Goal: Task Accomplishment & Management: Use online tool/utility

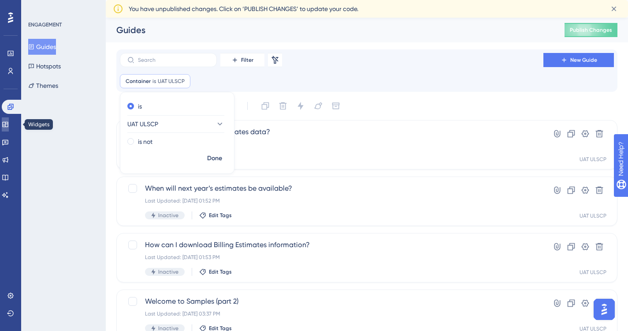
click at [8, 121] on icon at bounding box center [5, 124] width 7 height 7
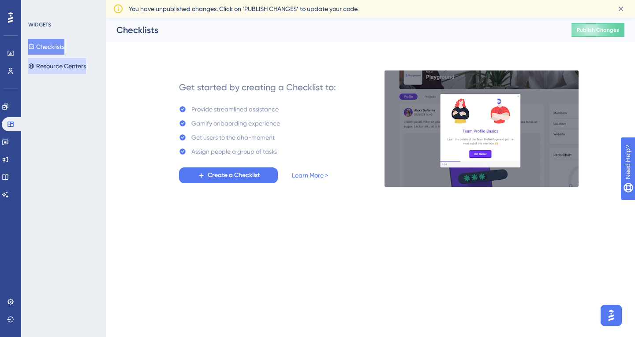
click at [68, 64] on button "Resource Centers" at bounding box center [57, 66] width 58 height 16
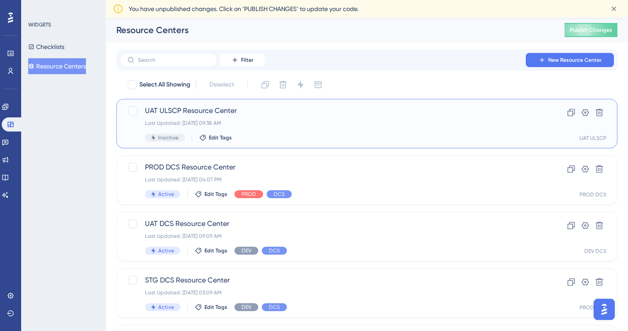
click at [224, 117] on div "UAT ULSCP Resource Center Last Updated: Aug 20 2025, 09:38 AM Inactive Edit Tags" at bounding box center [331, 123] width 373 height 36
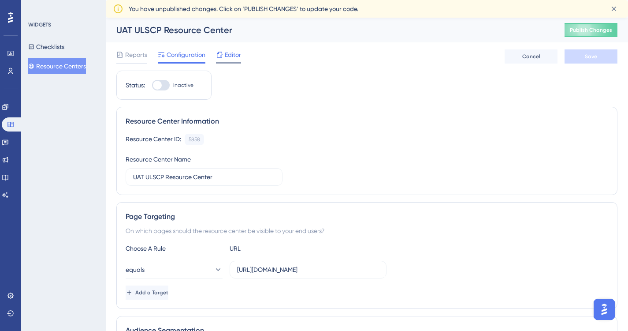
click at [226, 55] on span "Editor" at bounding box center [233, 54] width 16 height 11
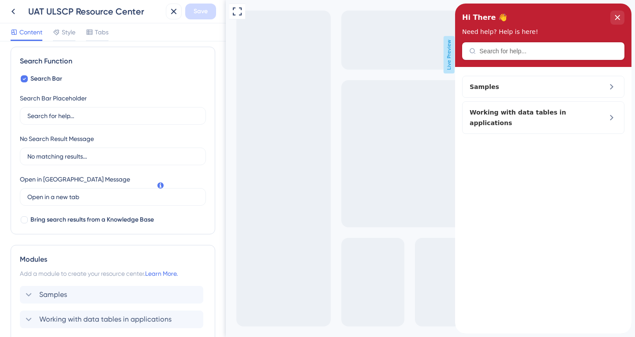
scroll to position [195, 0]
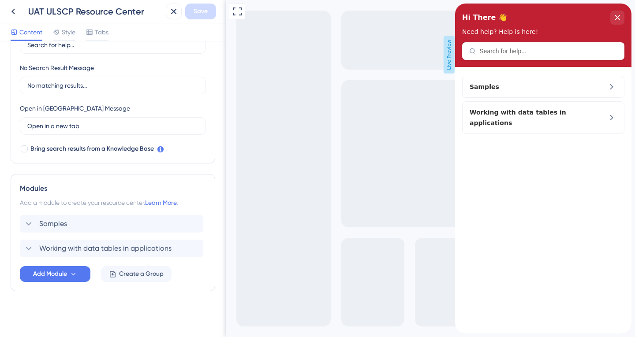
drag, startPoint x: 223, startPoint y: 171, endPoint x: 0, endPoint y: 302, distance: 258.7
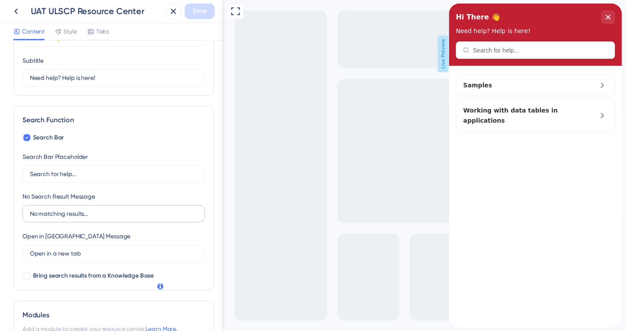
scroll to position [0, 0]
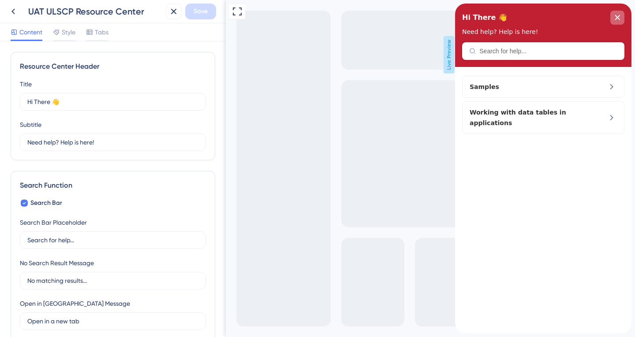
click at [617, 14] on div "close resource center" at bounding box center [617, 18] width 14 height 14
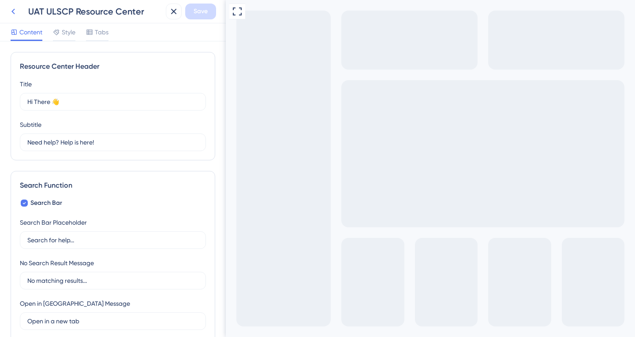
click at [14, 12] on icon at bounding box center [13, 11] width 11 height 11
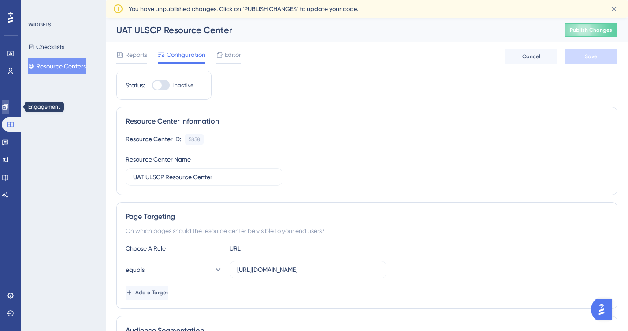
click at [7, 103] on link at bounding box center [5, 107] width 7 height 14
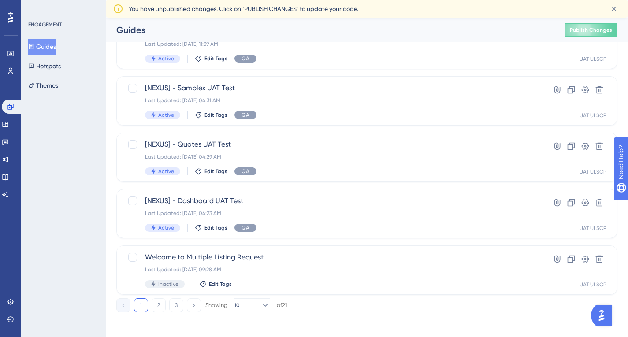
scroll to position [368, 0]
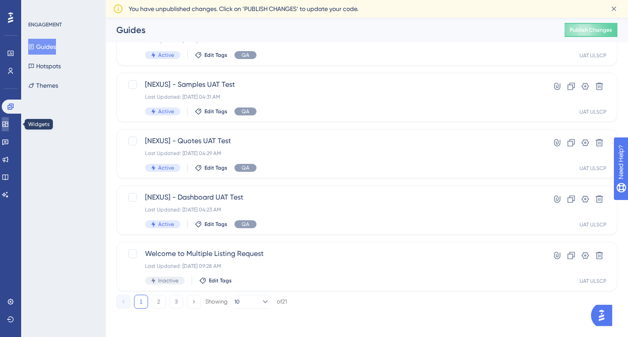
click at [7, 122] on icon at bounding box center [5, 124] width 7 height 7
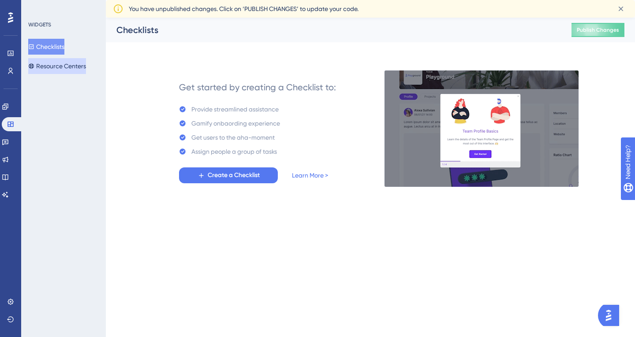
click at [69, 64] on button "Resource Centers" at bounding box center [57, 66] width 58 height 16
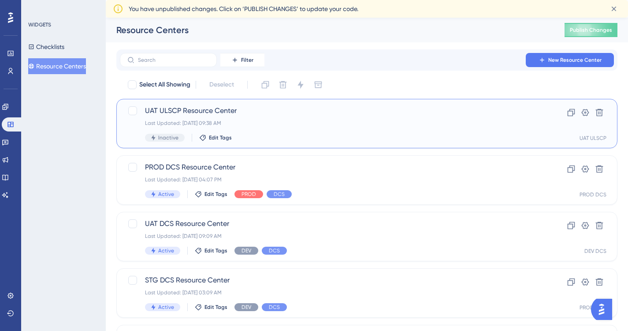
click at [262, 123] on div "Last Updated: Aug 20 2025, 09:38 AM" at bounding box center [331, 122] width 373 height 7
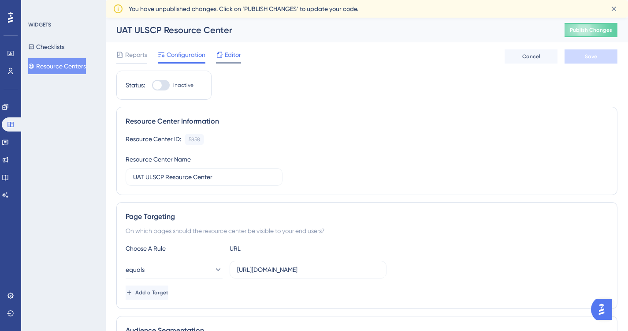
click at [233, 54] on span "Editor" at bounding box center [233, 54] width 16 height 11
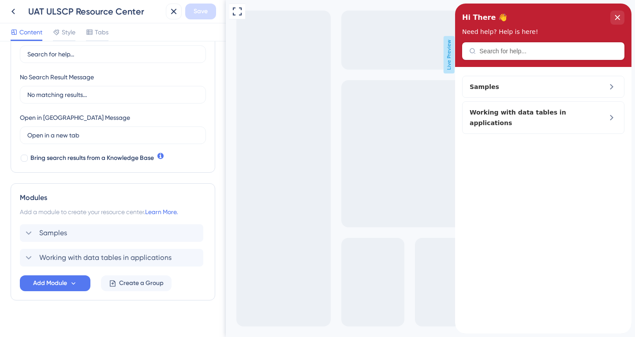
scroll to position [195, 0]
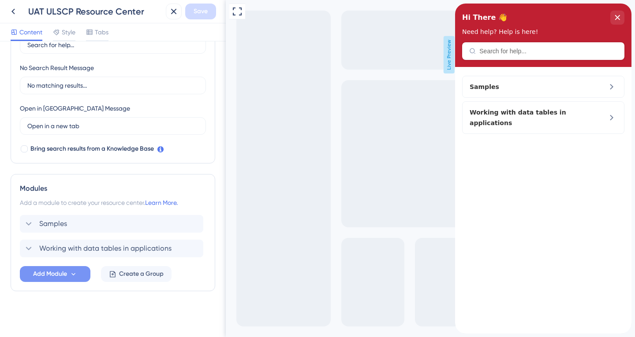
click at [58, 273] on span "Add Module" at bounding box center [50, 274] width 34 height 11
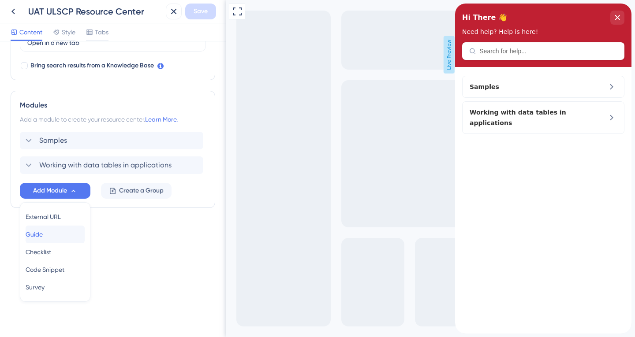
click at [43, 232] on span "Guide" at bounding box center [34, 234] width 17 height 11
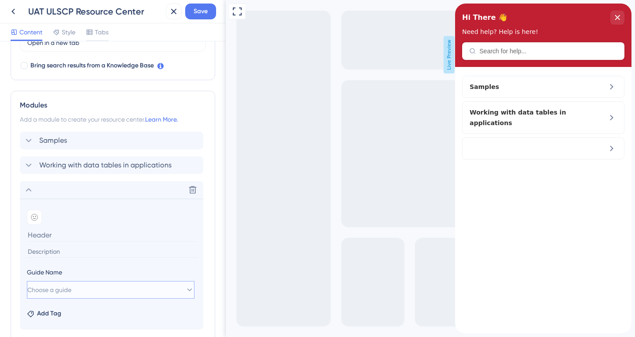
click at [185, 290] on icon at bounding box center [189, 290] width 9 height 9
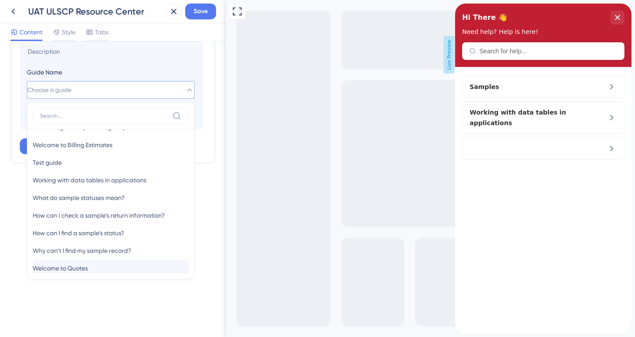
scroll to position [149, 0]
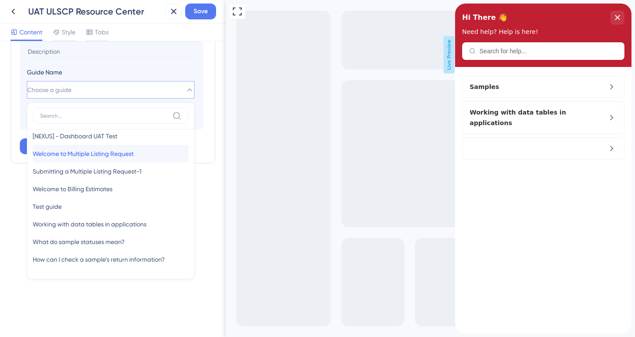
click at [82, 152] on span "Welcome to Multiple Listing Request" at bounding box center [83, 154] width 101 height 11
type input "Welcome to Multiple Listing Request"
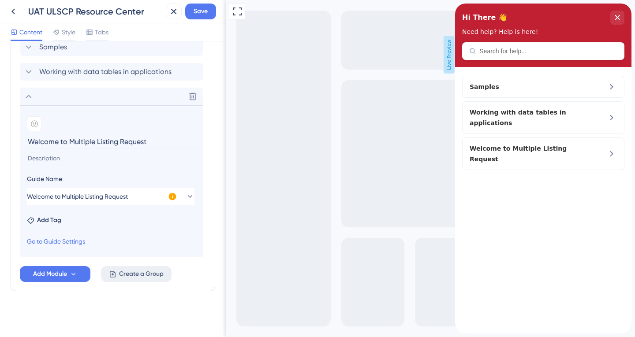
click at [142, 274] on span "Create a Group" at bounding box center [141, 274] width 45 height 11
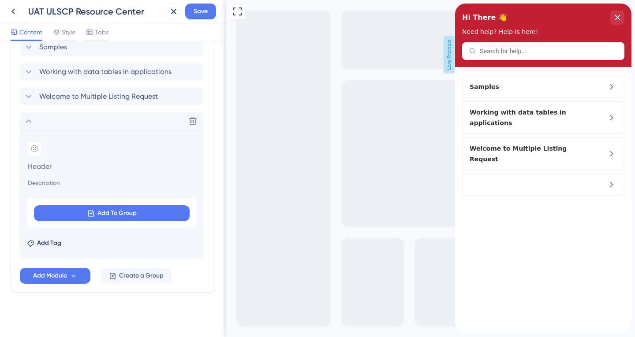
click at [84, 167] on input at bounding box center [112, 167] width 171 height 14
type input "Multiple Listing Request"
click at [94, 94] on span "Welcome to Multiple Listing Request" at bounding box center [98, 96] width 119 height 11
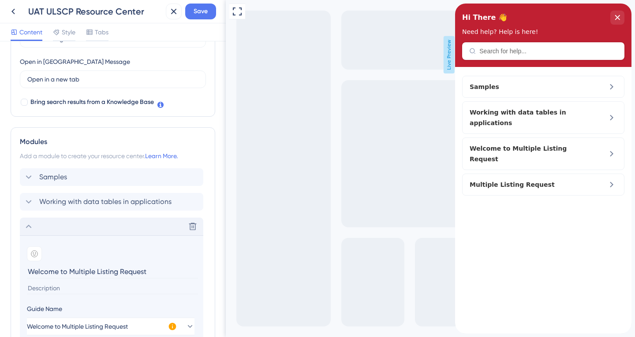
scroll to position [240, 0]
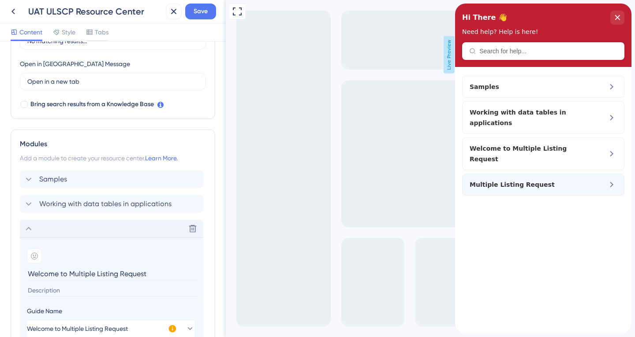
click at [503, 179] on span "Multiple Listing Request" at bounding box center [522, 184] width 104 height 11
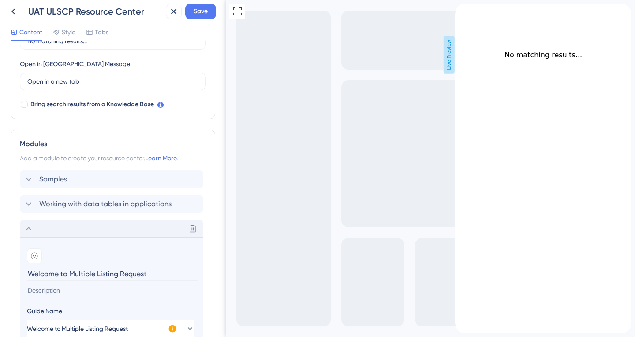
click at [462, 11] on icon "back to header" at bounding box center [458, 7] width 7 height 7
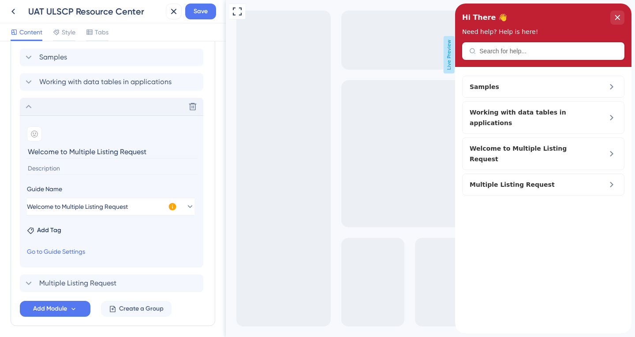
scroll to position [372, 0]
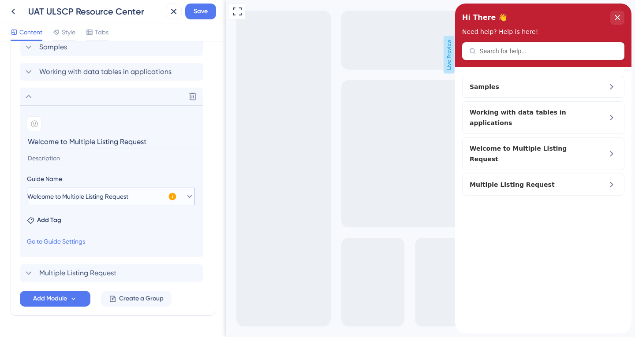
click at [185, 194] on icon at bounding box center [189, 196] width 9 height 9
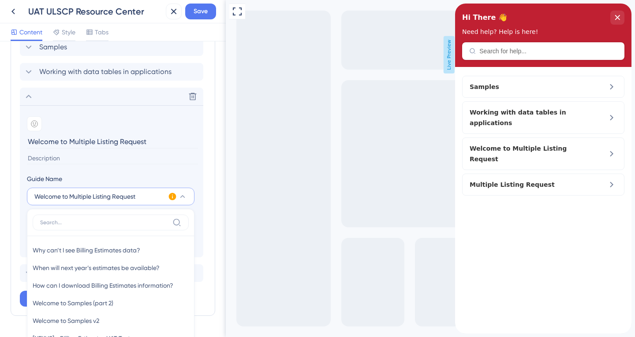
scroll to position [479, 0]
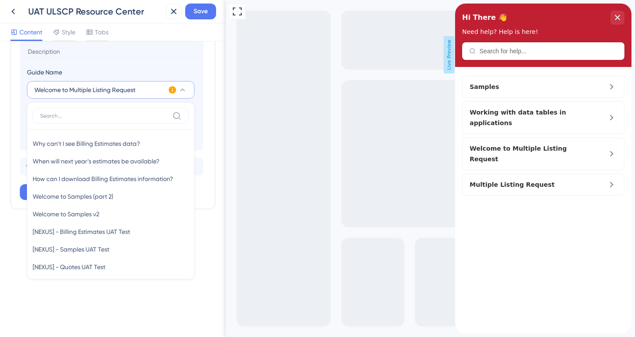
click at [250, 155] on div "Full Screen Preview Live Preview" at bounding box center [430, 168] width 409 height 337
click at [179, 69] on div "Guide Name" at bounding box center [111, 74] width 168 height 14
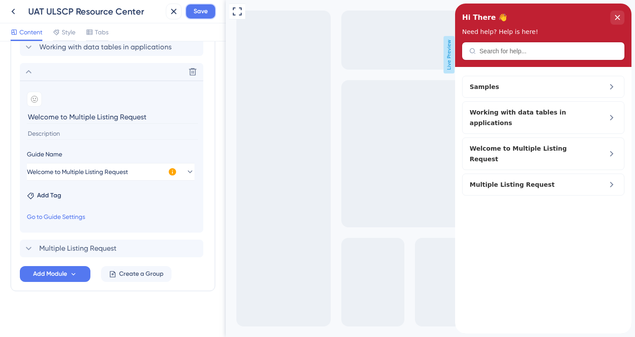
click at [196, 9] on span "Save" at bounding box center [201, 11] width 14 height 11
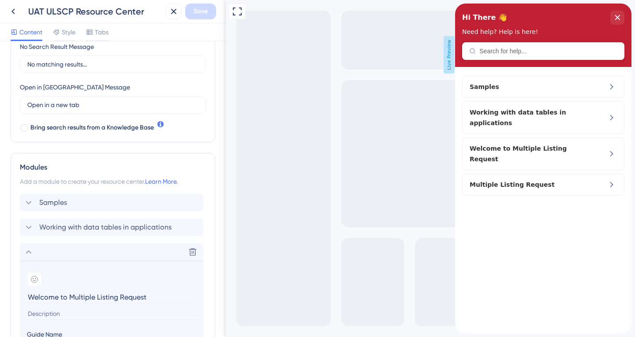
scroll to position [220, 0]
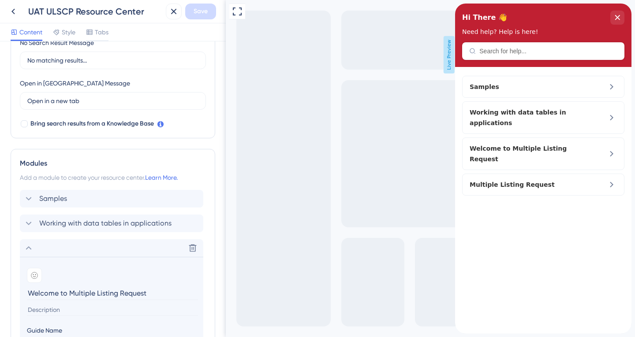
click at [32, 250] on icon at bounding box center [28, 248] width 11 height 11
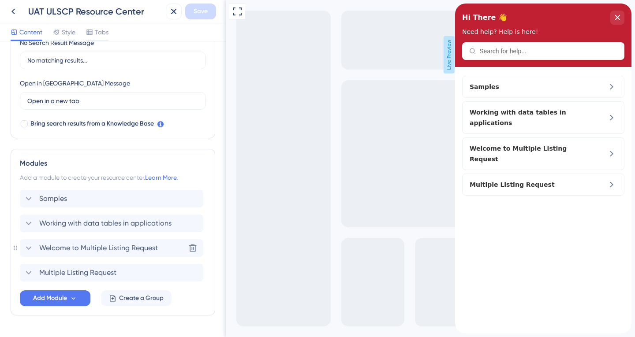
click at [66, 247] on span "Welcome to Multiple Listing Request" at bounding box center [98, 248] width 119 height 11
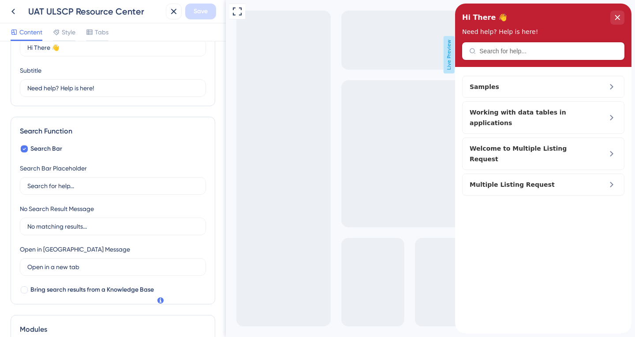
scroll to position [44, 0]
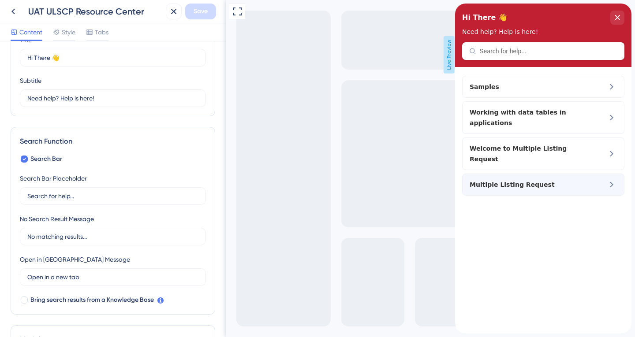
click at [523, 179] on span "Multiple Listing Request" at bounding box center [522, 184] width 104 height 11
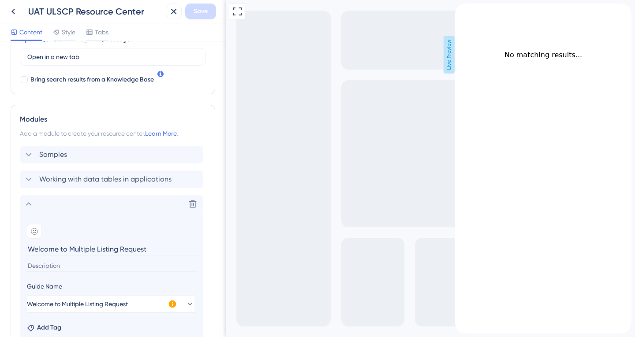
scroll to position [309, 0]
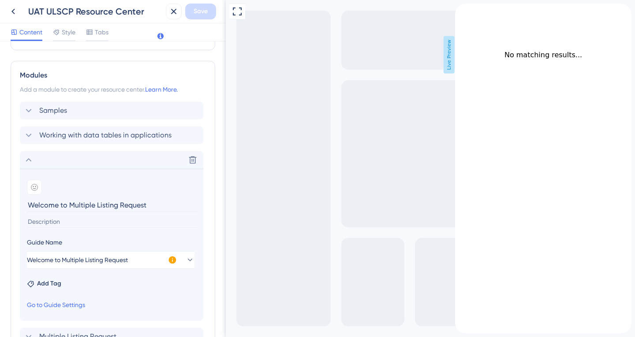
click at [86, 205] on input "Welcome to Multiple Listing Request" at bounding box center [112, 205] width 171 height 14
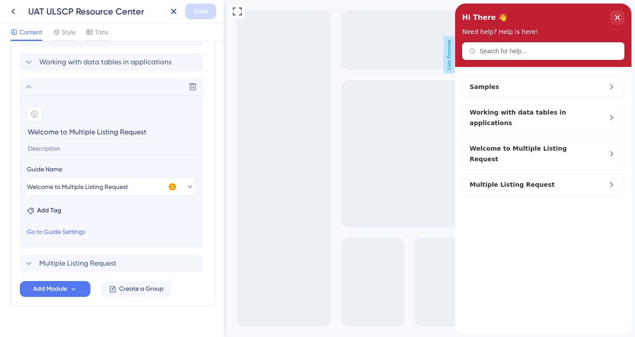
scroll to position [397, 0]
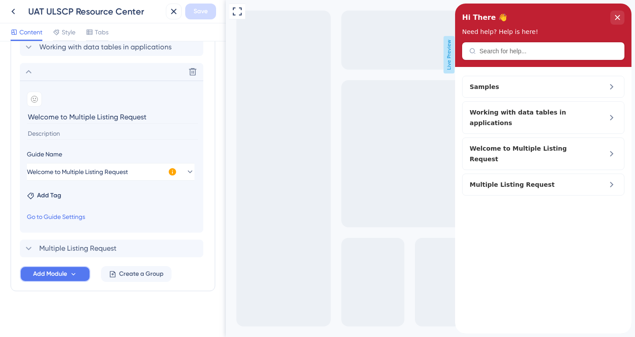
click at [70, 271] on icon at bounding box center [73, 274] width 7 height 7
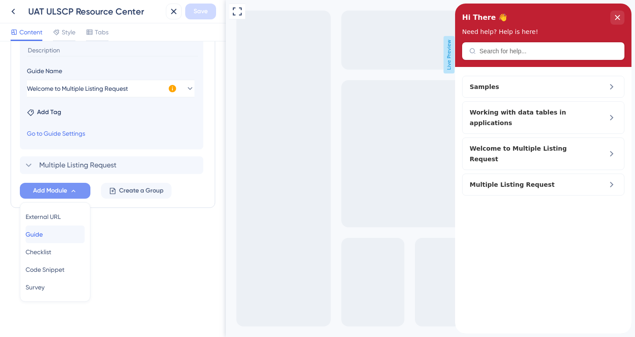
click at [43, 233] on span "Guide" at bounding box center [34, 234] width 17 height 11
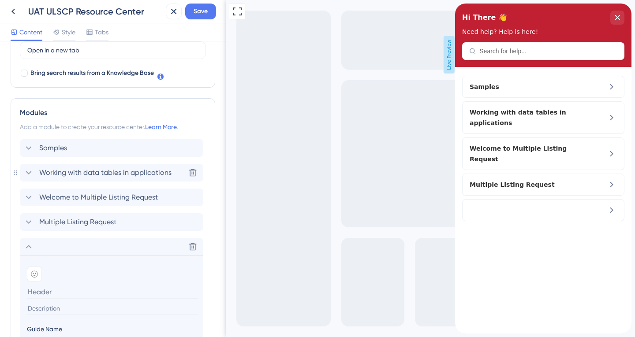
scroll to position [268, 0]
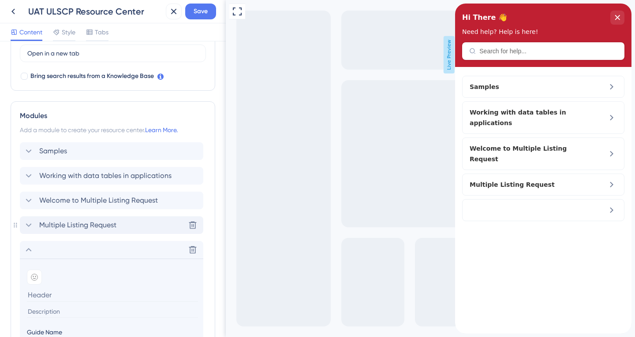
click at [30, 226] on icon at bounding box center [28, 225] width 11 height 11
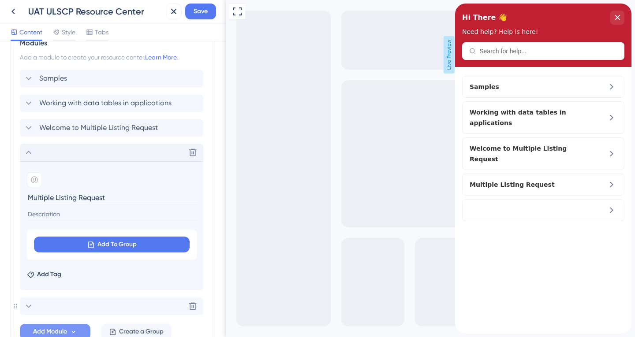
scroll to position [356, 0]
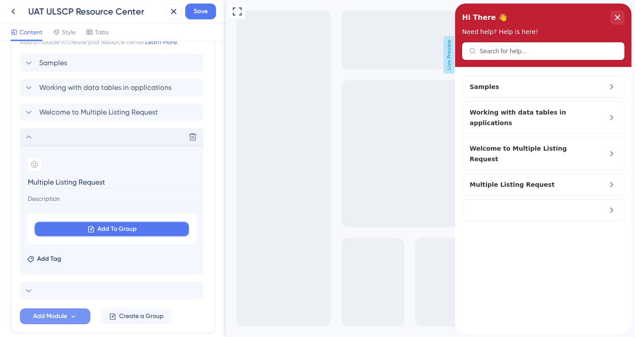
click at [103, 227] on span "Add To Group" at bounding box center [116, 229] width 39 height 11
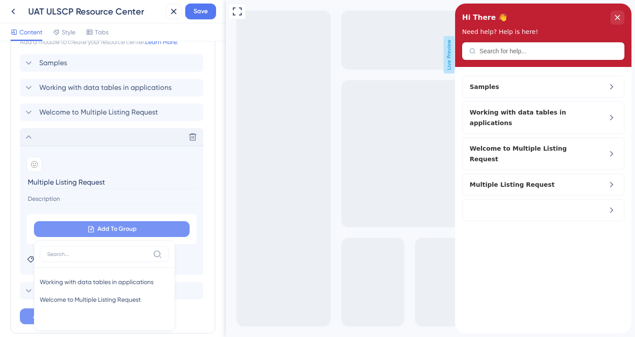
scroll to position [399, 0]
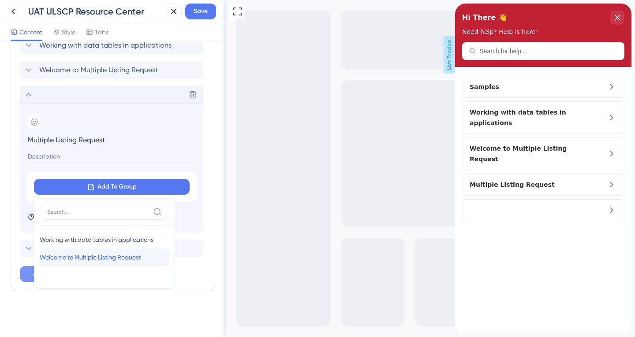
click at [98, 256] on span "Welcome to Multiple Listing Request" at bounding box center [90, 257] width 101 height 11
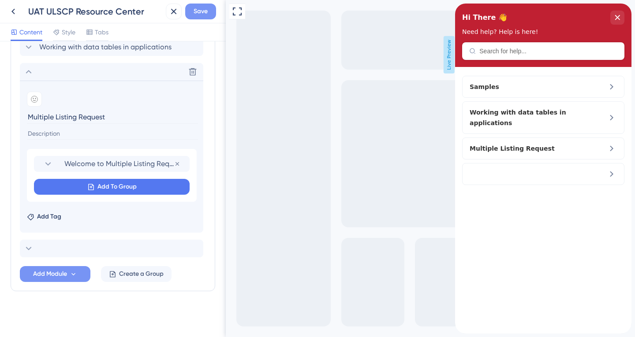
click at [205, 9] on span "Save" at bounding box center [201, 11] width 14 height 11
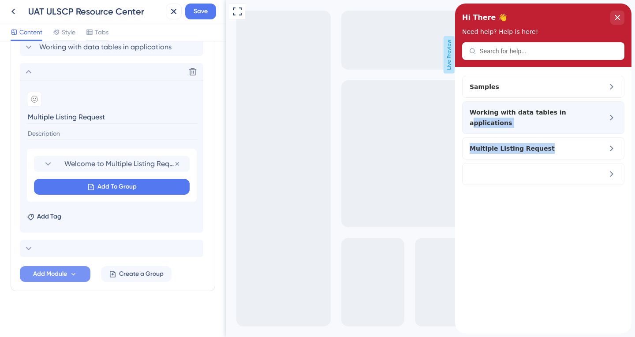
drag, startPoint x: 545, startPoint y: 139, endPoint x: 552, endPoint y: 104, distance: 36.4
click at [552, 104] on div "Samples Working with data tables in applications Multiple Listing Request" at bounding box center [543, 130] width 162 height 109
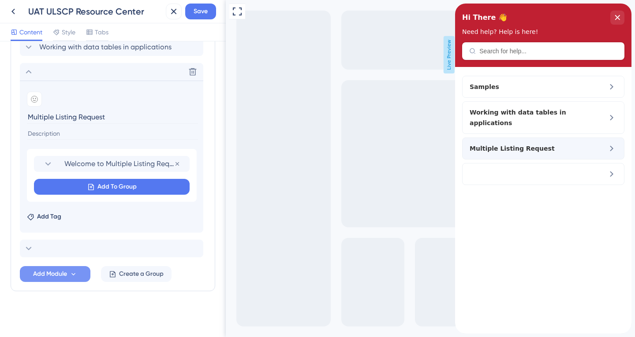
click at [614, 143] on icon at bounding box center [611, 148] width 11 height 11
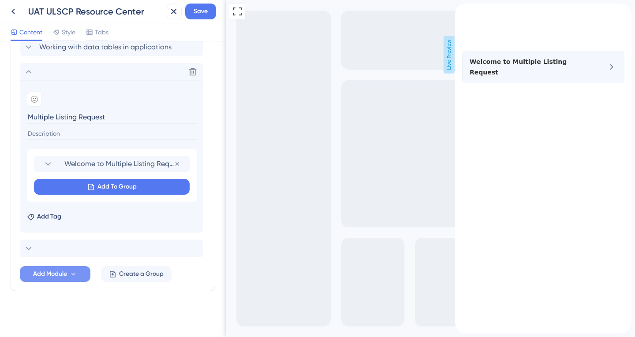
click at [612, 71] on icon at bounding box center [611, 67] width 11 height 11
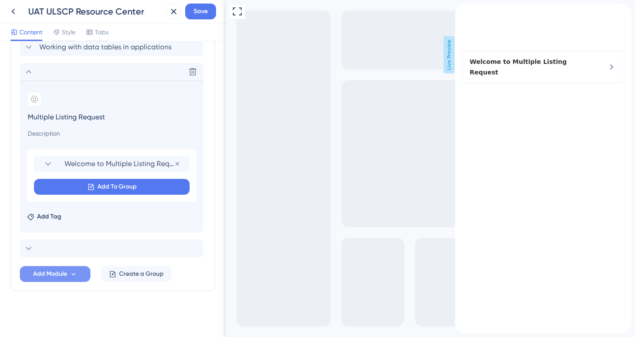
click at [462, 11] on icon "back to header" at bounding box center [458, 7] width 7 height 7
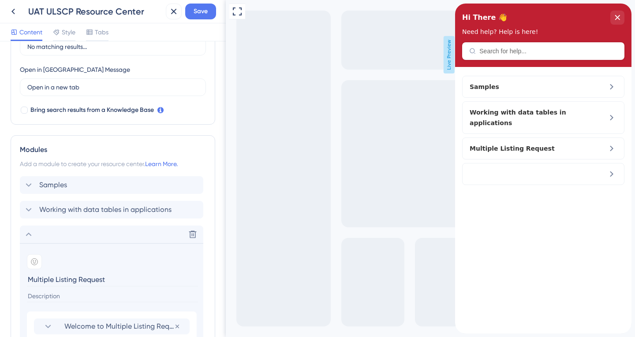
scroll to position [235, 0]
click at [82, 207] on span "Working with data tables in applications" at bounding box center [105, 209] width 132 height 11
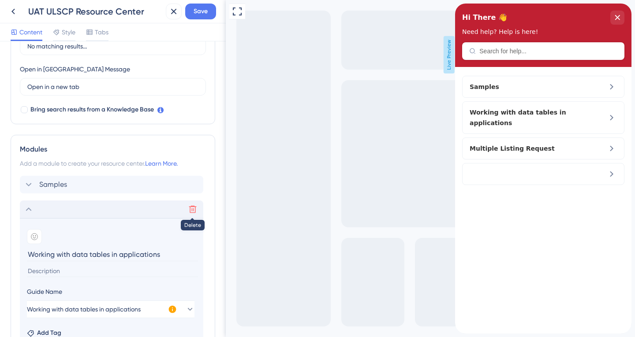
click at [194, 212] on icon at bounding box center [192, 209] width 9 height 9
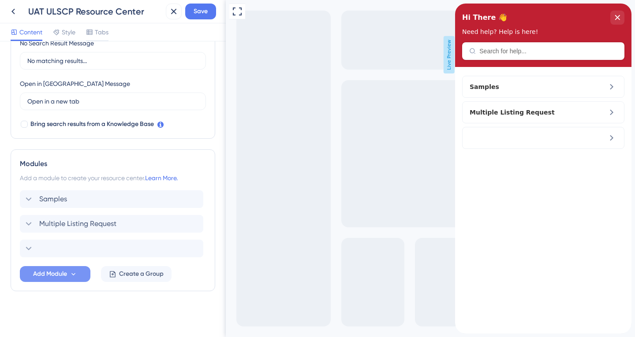
scroll to position [220, 0]
click at [191, 250] on icon at bounding box center [192, 248] width 9 height 9
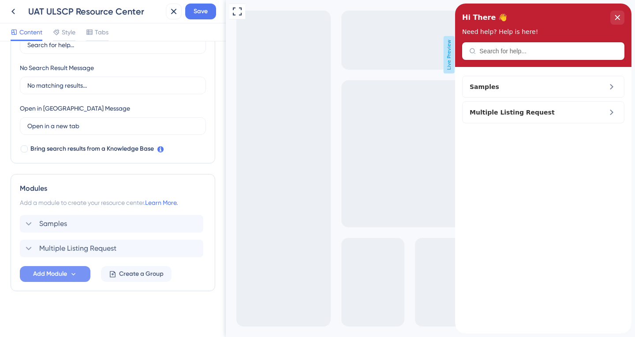
click at [123, 304] on div "Resource Center Header Title Hi There 👋 17 Hi There 👋 Subtitle Need help? Help …" at bounding box center [113, 92] width 205 height 470
click at [206, 11] on span "Save" at bounding box center [201, 11] width 14 height 11
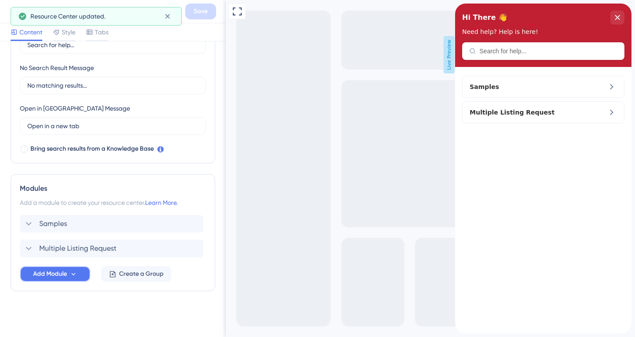
click at [63, 272] on span "Add Module" at bounding box center [50, 274] width 34 height 11
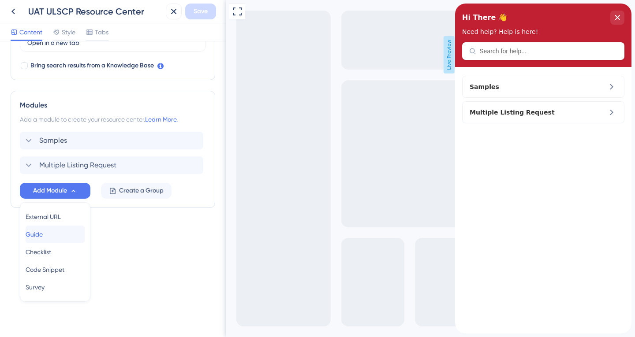
click at [43, 232] on span "Guide" at bounding box center [34, 234] width 17 height 11
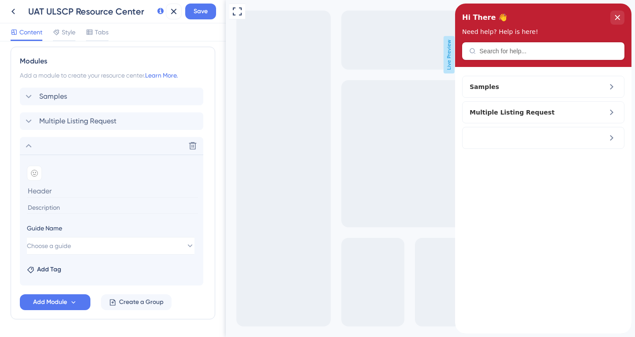
scroll to position [351, 0]
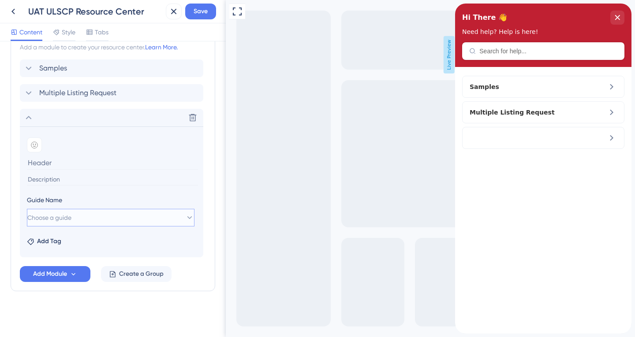
click at [185, 219] on icon at bounding box center [189, 217] width 9 height 9
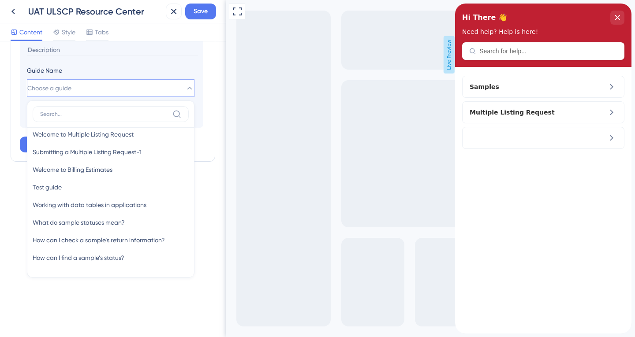
scroll to position [176, 0]
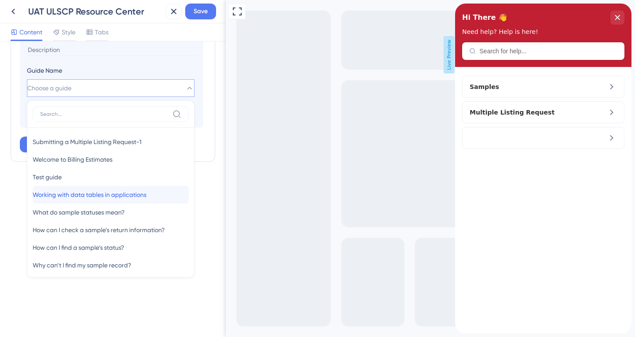
click at [101, 194] on span "Working with data tables in applications" at bounding box center [90, 195] width 114 height 11
type input "Working with data tables in applications"
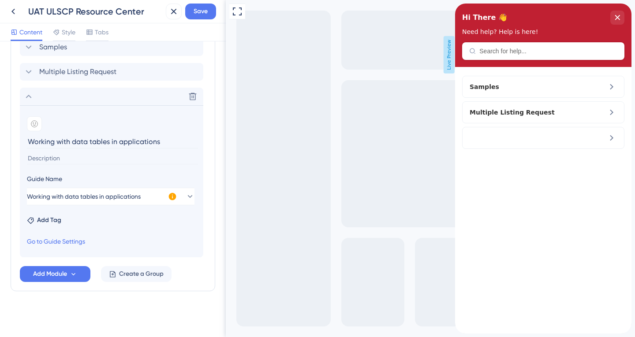
scroll to position [372, 0]
click at [212, 13] on button "Save" at bounding box center [200, 12] width 31 height 16
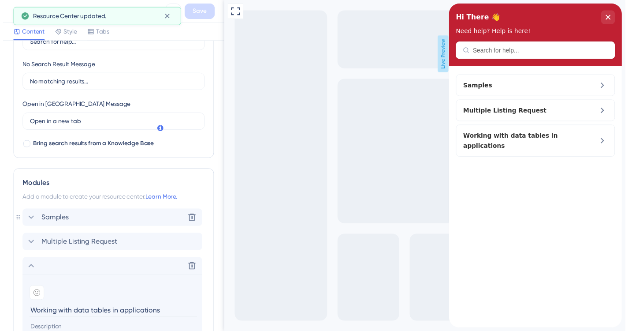
scroll to position [196, 0]
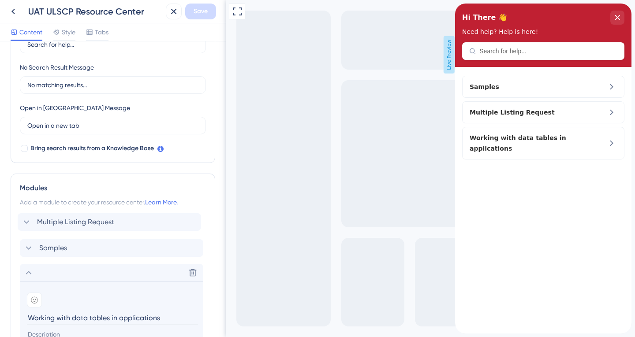
drag, startPoint x: 133, startPoint y: 249, endPoint x: 132, endPoint y: 220, distance: 28.7
click at [132, 220] on div "Samples Multiple Listing Request Delete Add emoji Working with data tables in a…" at bounding box center [113, 324] width 186 height 219
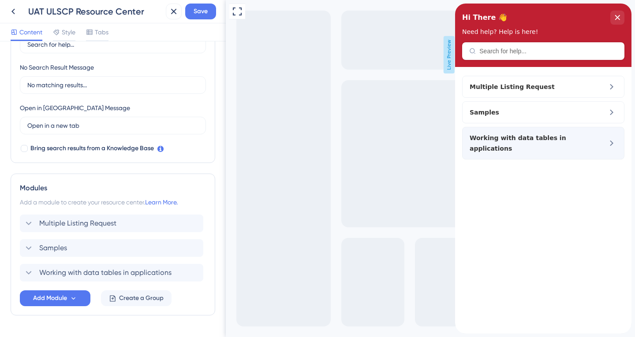
click at [611, 138] on icon at bounding box center [611, 143] width 11 height 11
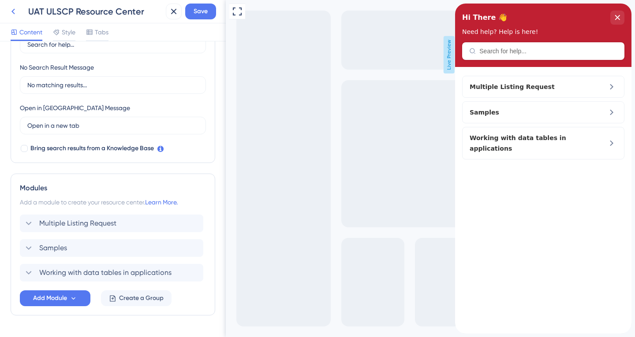
click at [11, 10] on icon at bounding box center [13, 11] width 11 height 11
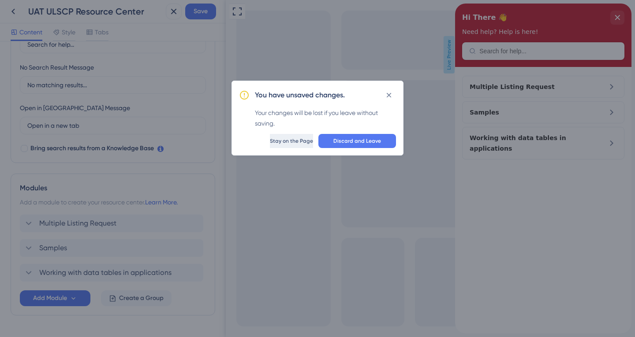
click at [288, 141] on span "Stay on the Page" at bounding box center [291, 141] width 43 height 7
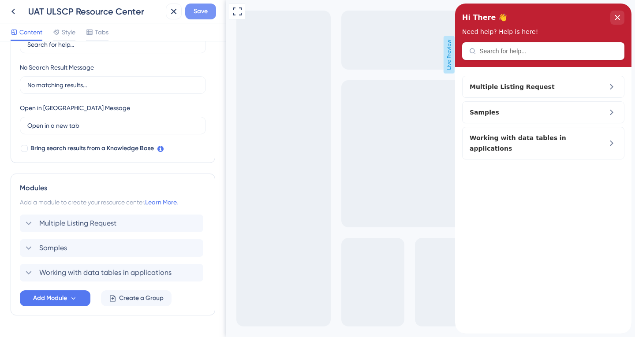
click at [199, 5] on button "Save" at bounding box center [200, 12] width 31 height 16
click at [17, 12] on icon at bounding box center [13, 11] width 11 height 11
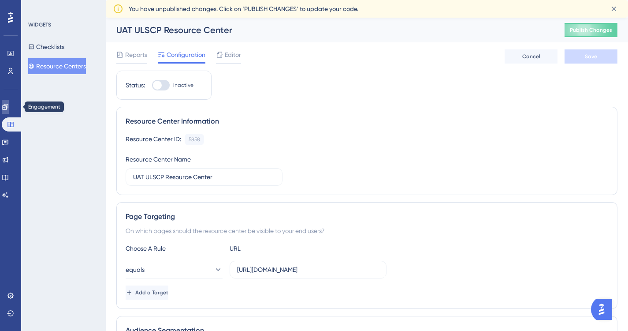
click at [9, 105] on icon at bounding box center [5, 106] width 7 height 7
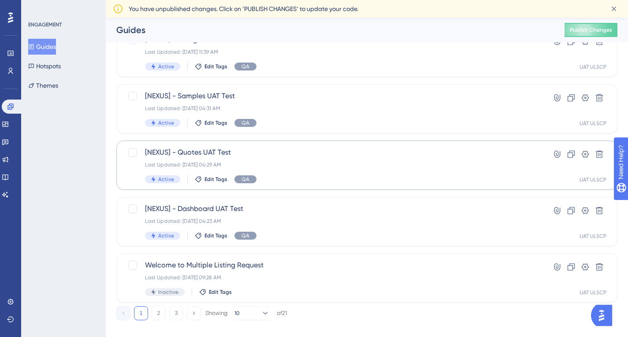
scroll to position [368, 0]
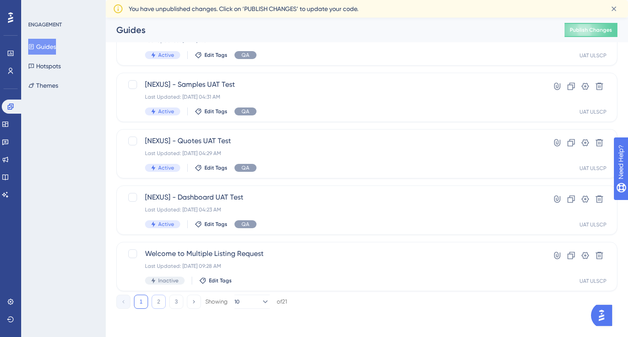
click at [157, 302] on button "2" at bounding box center [159, 302] width 14 height 14
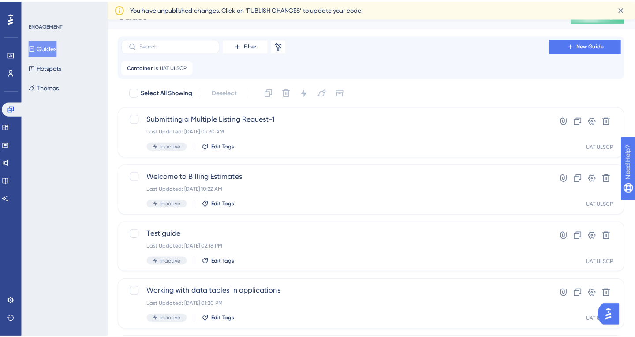
scroll to position [0, 0]
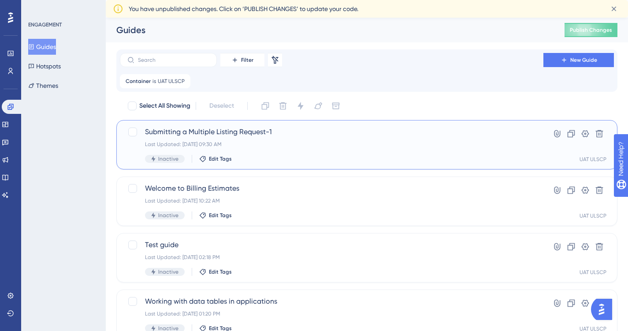
click at [220, 130] on span "Submitting a Multiple Listing Request-1" at bounding box center [331, 132] width 373 height 11
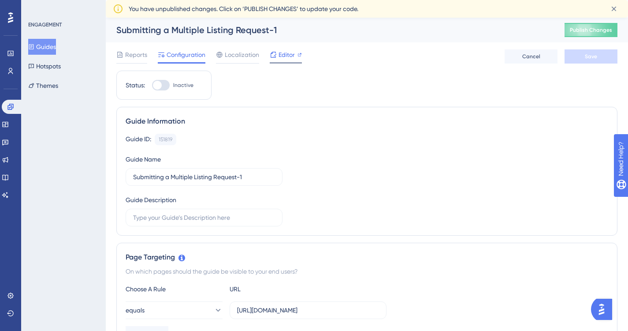
click at [287, 56] on span "Editor" at bounding box center [287, 54] width 16 height 11
click at [8, 123] on icon at bounding box center [5, 124] width 6 height 5
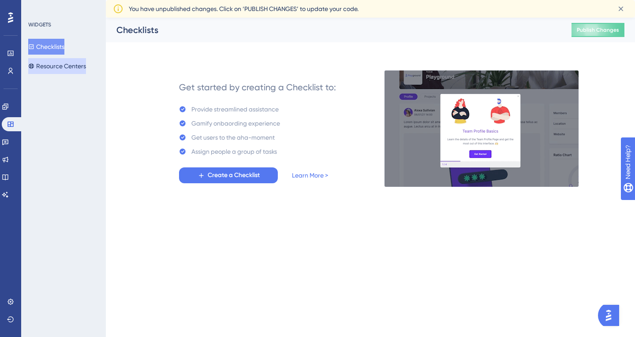
click at [72, 66] on button "Resource Centers" at bounding box center [57, 66] width 58 height 16
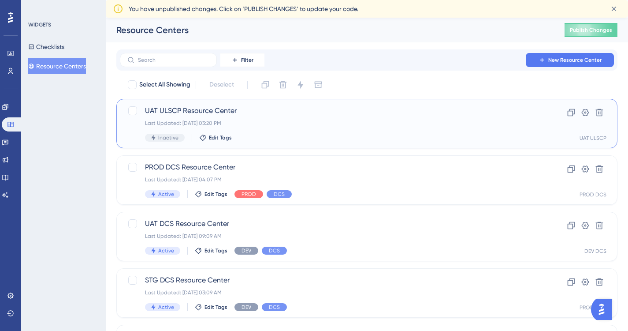
click at [284, 124] on div "Last Updated: Sep 18 2025, 03:20 PM" at bounding box center [331, 122] width 373 height 7
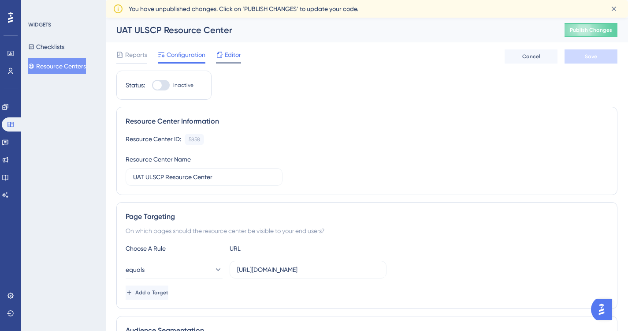
click at [228, 52] on span "Editor" at bounding box center [233, 54] width 16 height 11
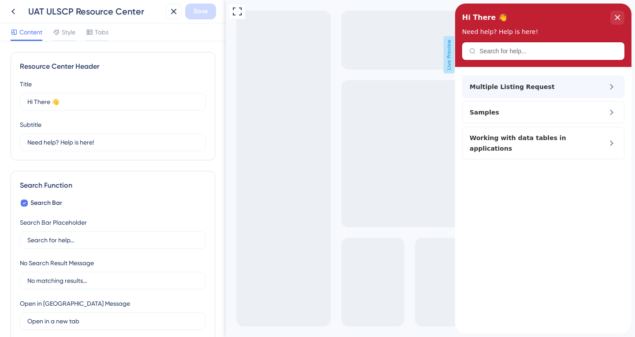
click at [614, 88] on icon at bounding box center [611, 87] width 11 height 11
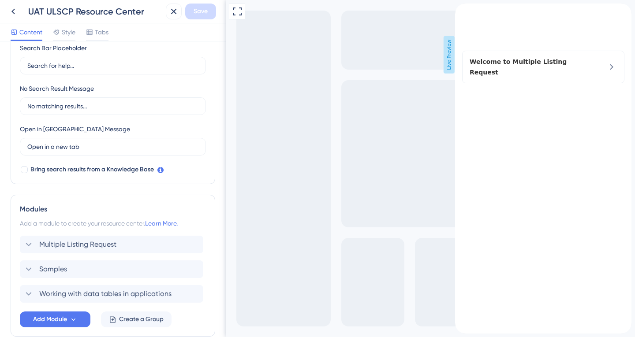
scroll to position [220, 0]
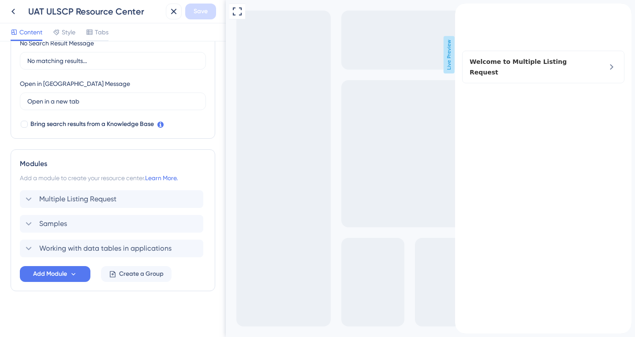
drag, startPoint x: 223, startPoint y: 183, endPoint x: 2, endPoint y: 334, distance: 267.7
click at [54, 272] on span "Add Module" at bounding box center [50, 274] width 34 height 11
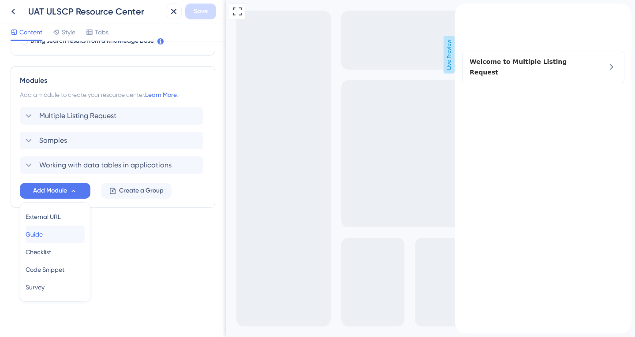
click at [43, 235] on span "Guide" at bounding box center [34, 234] width 17 height 11
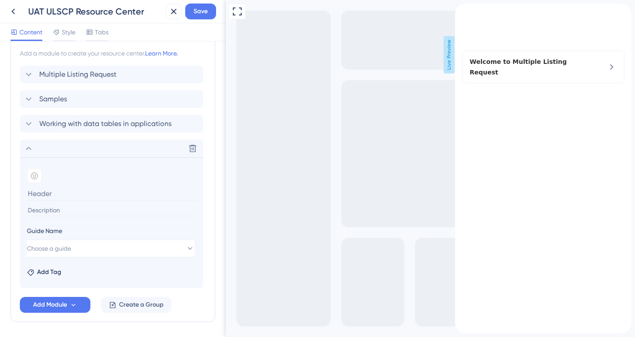
scroll to position [376, 0]
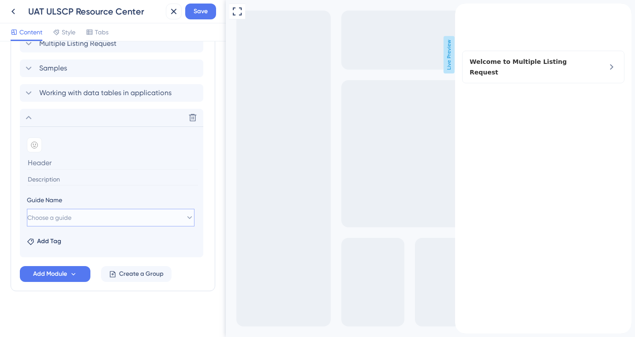
click at [185, 218] on icon at bounding box center [189, 217] width 9 height 9
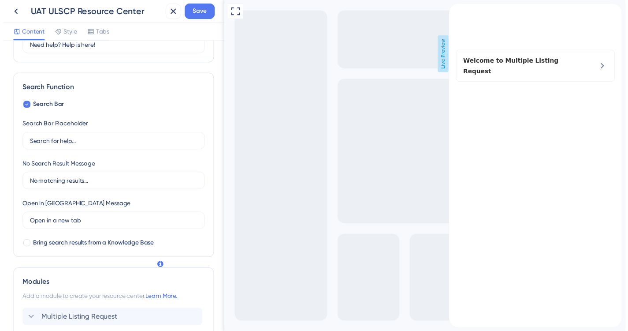
scroll to position [0, 0]
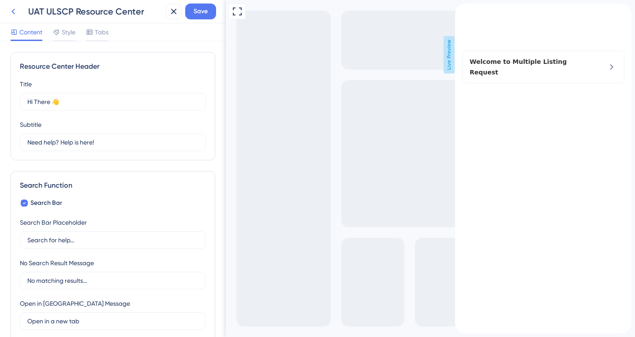
click at [14, 11] on icon at bounding box center [13, 11] width 11 height 11
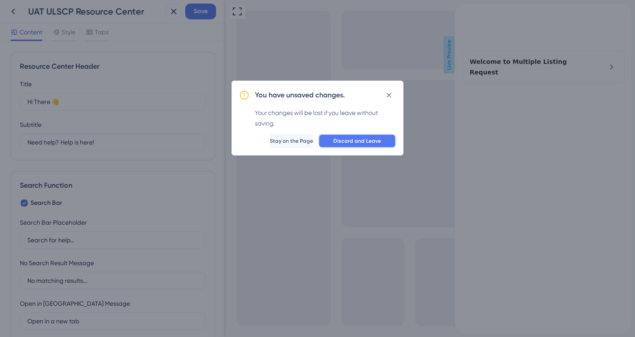
click at [338, 142] on span "Discard and Leave" at bounding box center [357, 141] width 48 height 7
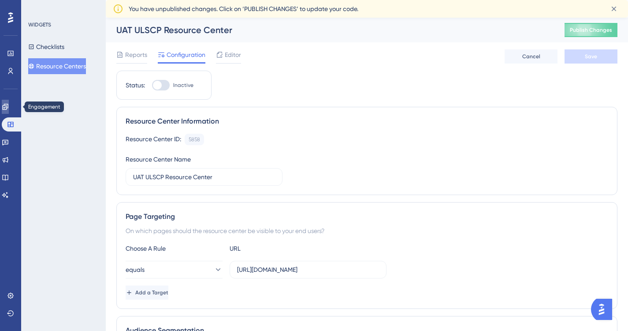
click at [8, 107] on icon at bounding box center [5, 106] width 7 height 7
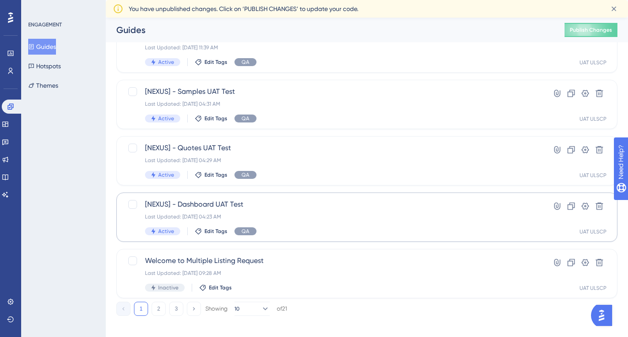
scroll to position [368, 0]
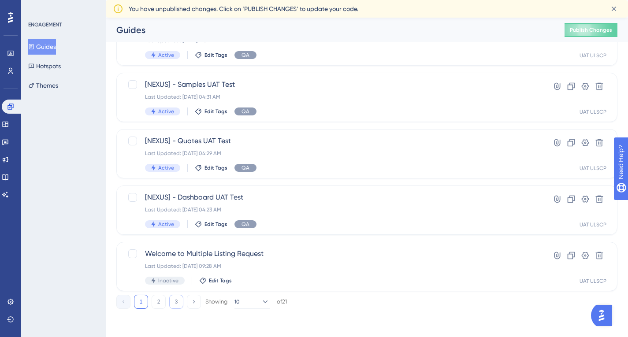
click at [178, 309] on button "3" at bounding box center [176, 302] width 14 height 14
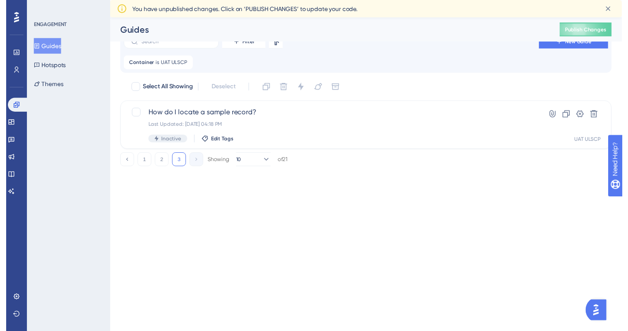
scroll to position [0, 0]
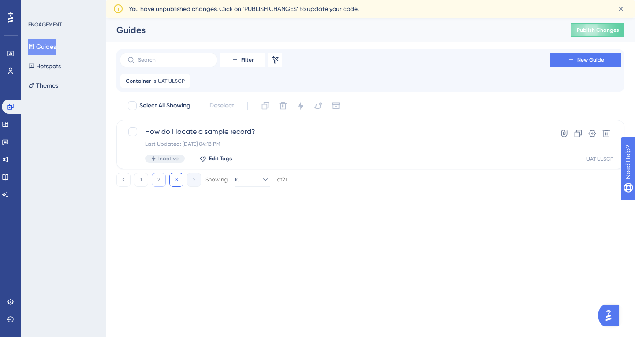
click at [158, 181] on button "2" at bounding box center [159, 180] width 14 height 14
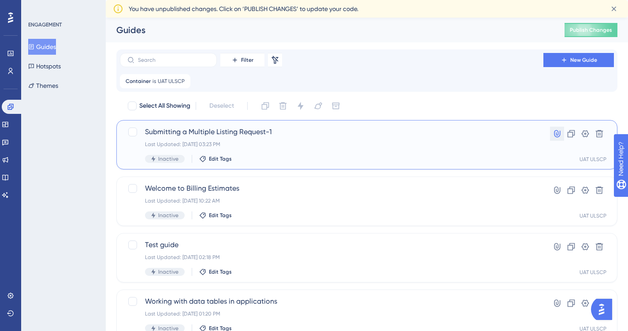
drag, startPoint x: 557, startPoint y: 134, endPoint x: 492, endPoint y: 142, distance: 65.3
click at [492, 142] on div "Submitting a Multiple Listing Request-1 Last Updated: Sep 18 2025, 03:23 PM Ina…" at bounding box center [366, 145] width 479 height 36
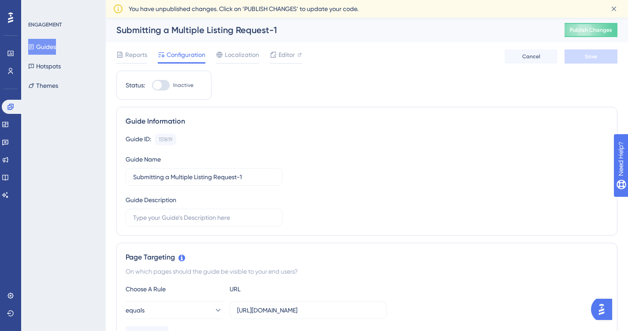
click at [276, 28] on div "Submitting a Multiple Listing Request-1" at bounding box center [329, 30] width 426 height 12
click at [245, 177] on input "Submitting a Multiple Listing Request-1" at bounding box center [204, 177] width 142 height 10
click at [592, 56] on span "Save" at bounding box center [591, 56] width 12 height 7
click at [247, 176] on input "Submitting a Multiple Listing Request-1" at bounding box center [204, 177] width 142 height 10
click at [578, 54] on button "Save" at bounding box center [591, 56] width 53 height 14
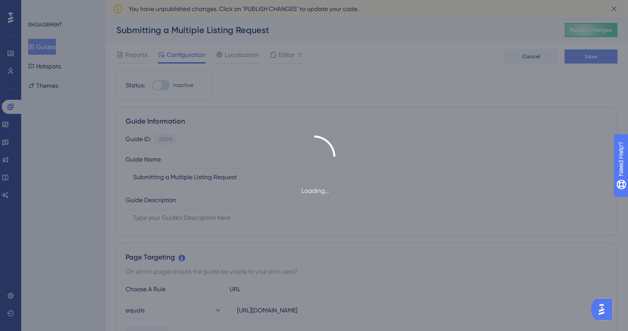
type input "Submitting a Multiple Listing Request-1"
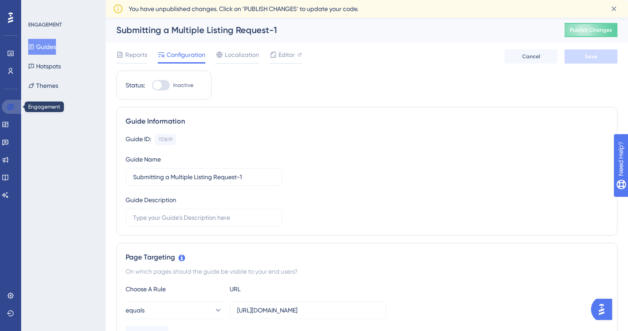
click at [10, 108] on icon at bounding box center [10, 107] width 6 height 6
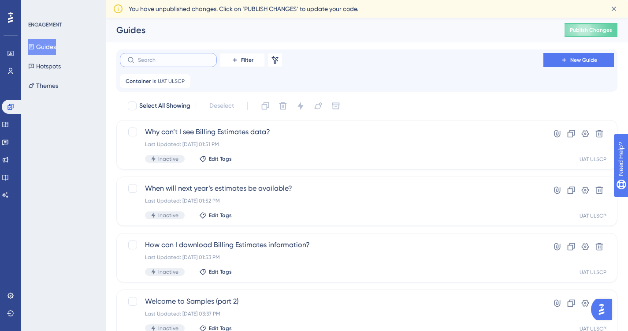
click at [164, 60] on input "text" at bounding box center [173, 60] width 71 height 6
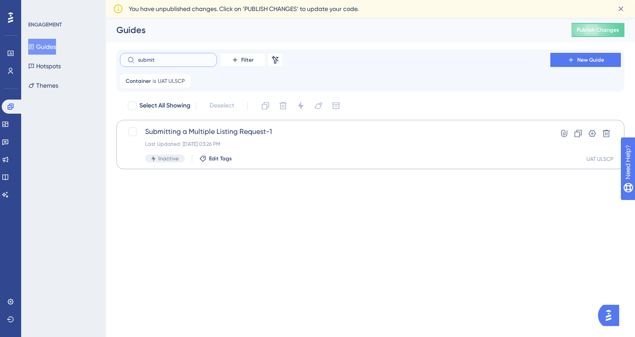
type input "submit"
click at [260, 133] on span "Submitting a Multiple Listing Request-1" at bounding box center [335, 132] width 380 height 11
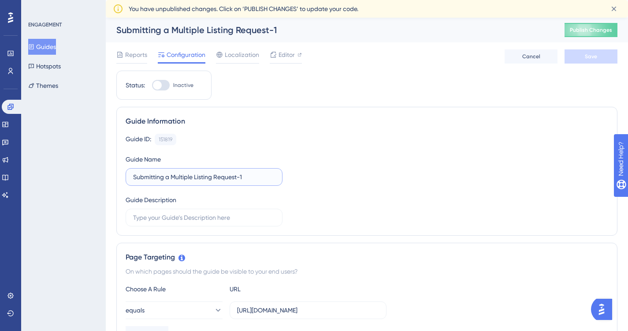
click at [250, 177] on input "Submitting a Multiple Listing Request-1" at bounding box center [204, 177] width 142 height 10
click at [589, 56] on span "Save" at bounding box center [591, 56] width 12 height 7
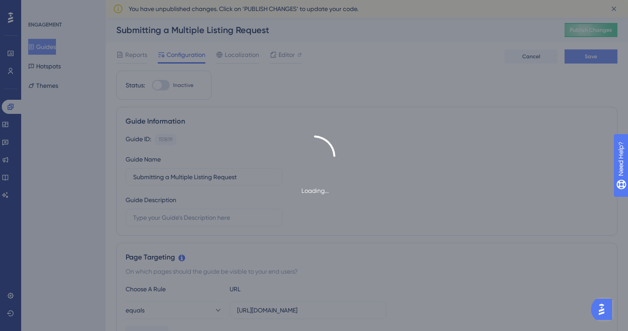
type input "Submitting a Multiple Listing Request-1"
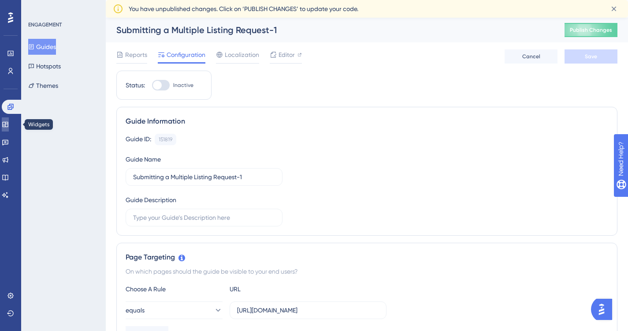
click at [9, 120] on link at bounding box center [5, 124] width 7 height 14
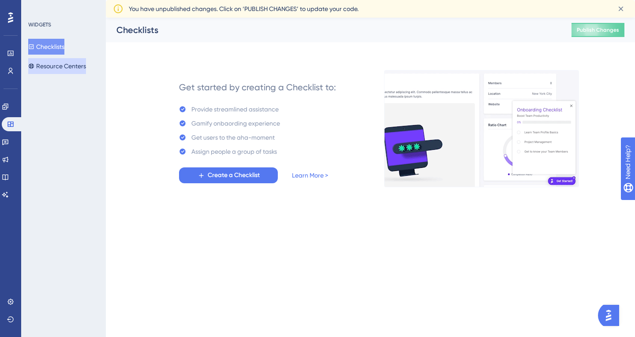
click at [71, 67] on button "Resource Centers" at bounding box center [57, 66] width 58 height 16
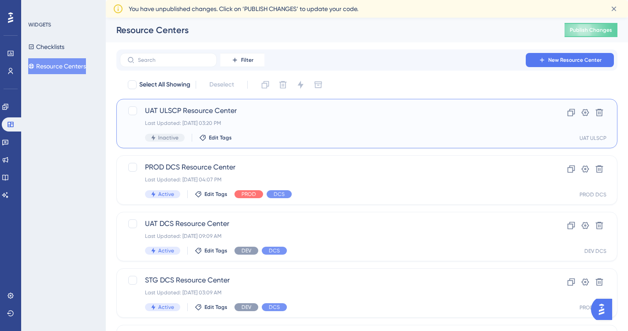
click at [298, 119] on div "UAT ULSCP Resource Center Last Updated: Sep 18 2025, 03:20 PM Inactive Edit Tags" at bounding box center [331, 123] width 373 height 36
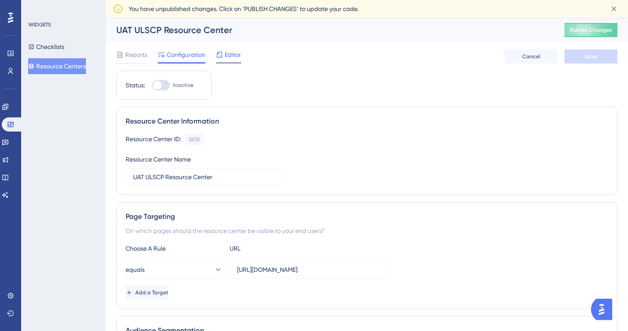
click at [234, 58] on span "Editor" at bounding box center [233, 54] width 16 height 11
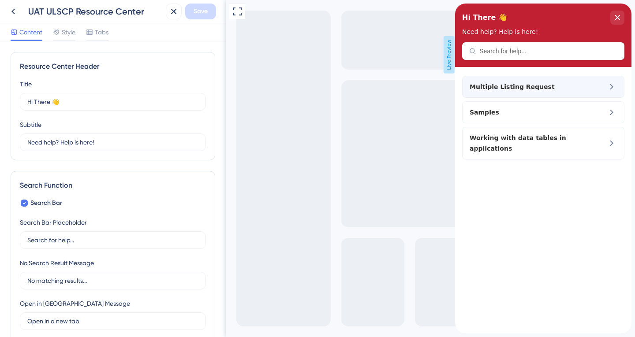
click at [610, 88] on icon at bounding box center [611, 87] width 11 height 11
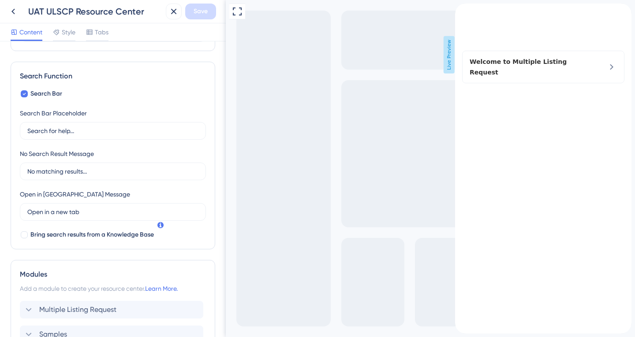
scroll to position [220, 0]
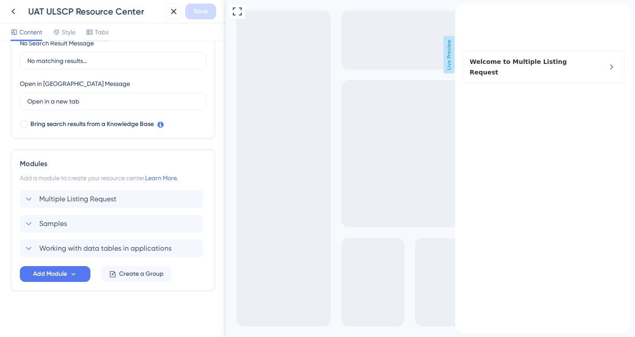
drag, startPoint x: 221, startPoint y: 157, endPoint x: 7, endPoint y: 306, distance: 260.6
click at [57, 271] on span "Add Module" at bounding box center [50, 274] width 34 height 11
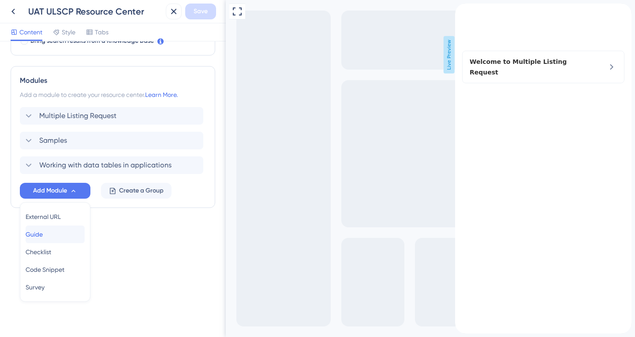
click at [43, 232] on span "Guide" at bounding box center [34, 234] width 17 height 11
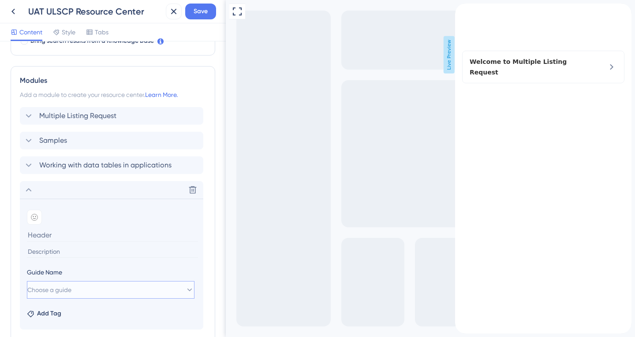
click at [186, 290] on icon at bounding box center [189, 290] width 9 height 9
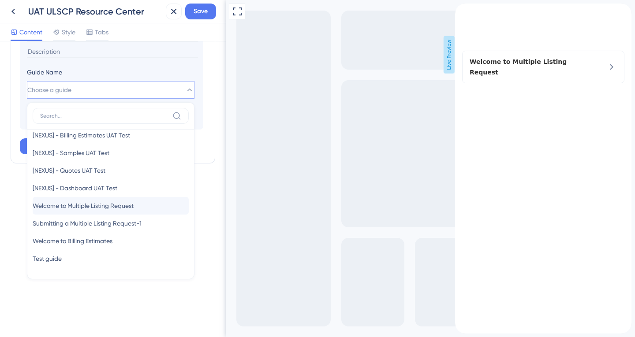
scroll to position [132, 0]
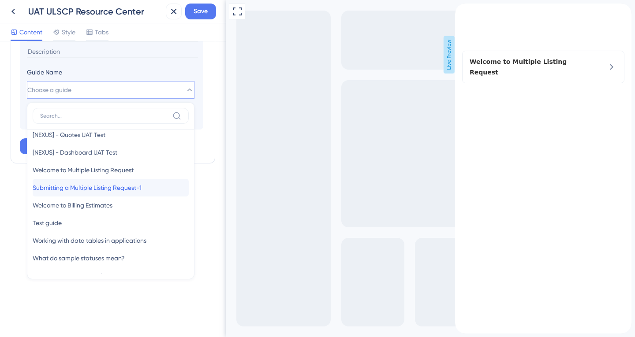
click at [62, 187] on span "Submitting a Multiple Listing Request-1" at bounding box center [87, 188] width 109 height 11
type input "Submitting a Multiple Listing Request-1"
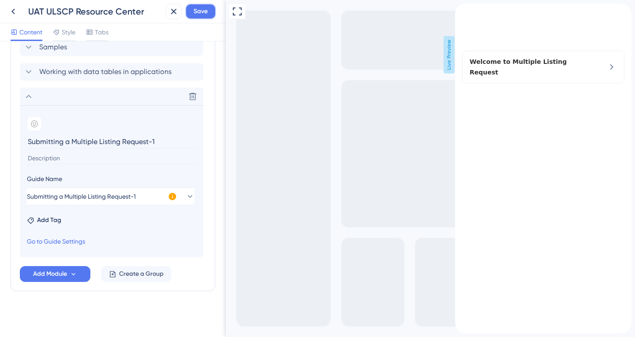
click at [204, 14] on span "Save" at bounding box center [201, 11] width 14 height 11
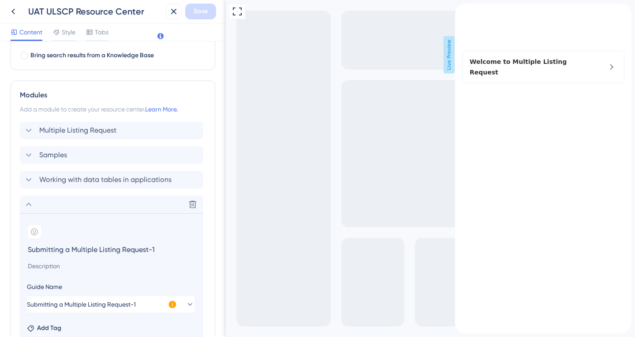
scroll to position [309, 0]
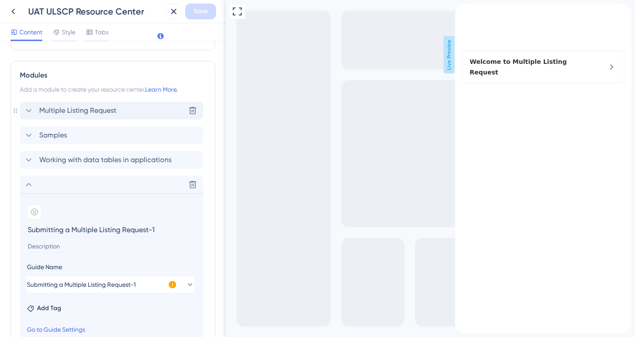
click at [30, 110] on icon at bounding box center [28, 110] width 11 height 11
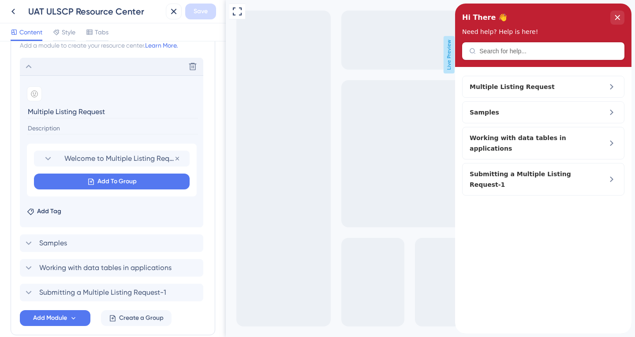
scroll to position [397, 0]
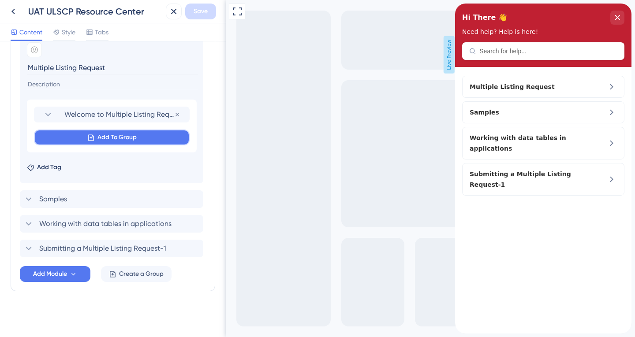
click at [120, 137] on span "Add To Group" at bounding box center [116, 137] width 39 height 11
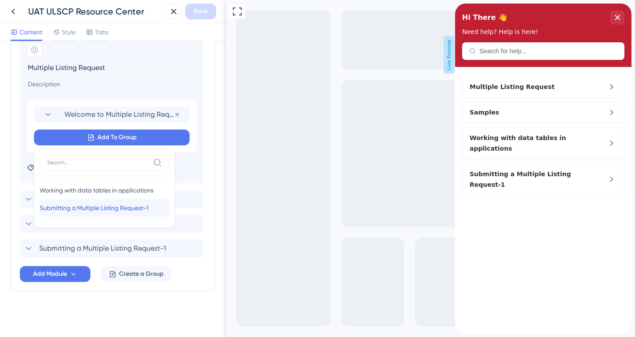
click at [104, 208] on span "Submitting a Multiple Listing Request-1" at bounding box center [94, 208] width 109 height 11
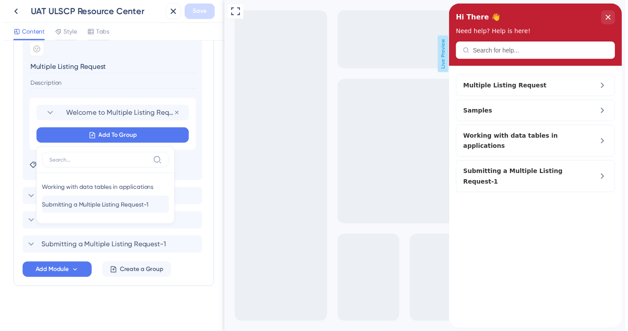
scroll to position [395, 0]
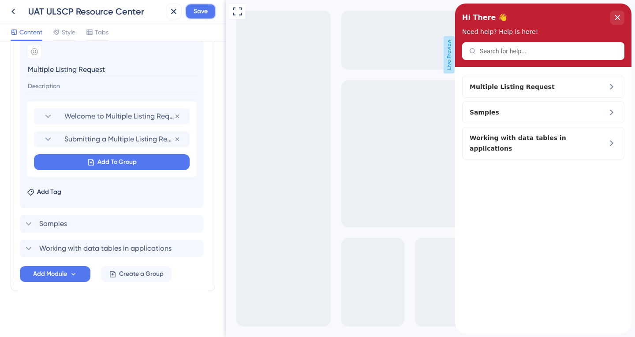
click at [206, 11] on span "Save" at bounding box center [201, 11] width 14 height 11
click at [559, 91] on span "Multiple Listing Request" at bounding box center [522, 87] width 104 height 11
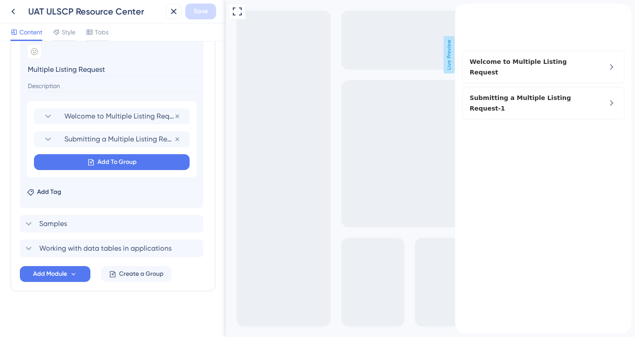
click at [462, 11] on icon "back to header" at bounding box center [458, 7] width 7 height 7
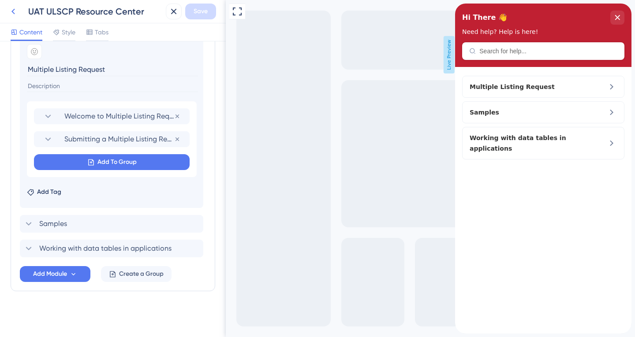
click at [17, 14] on icon at bounding box center [13, 11] width 11 height 11
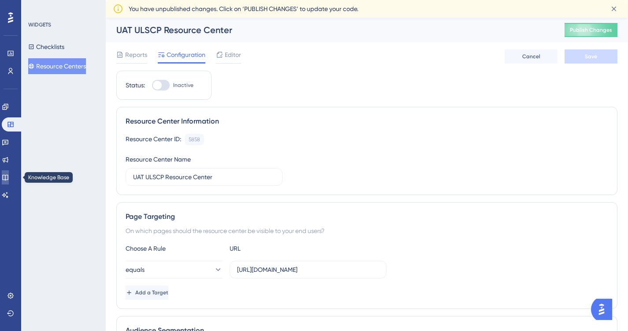
click at [9, 174] on icon at bounding box center [5, 177] width 7 height 7
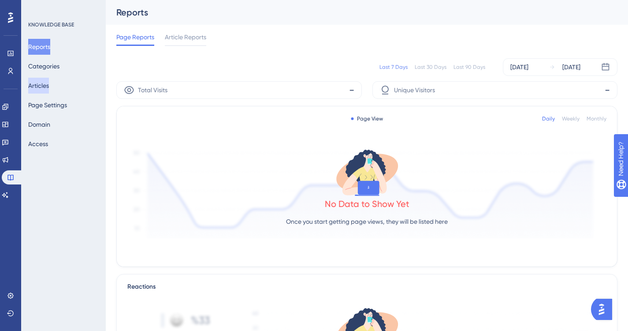
click at [48, 84] on button "Articles" at bounding box center [38, 86] width 21 height 16
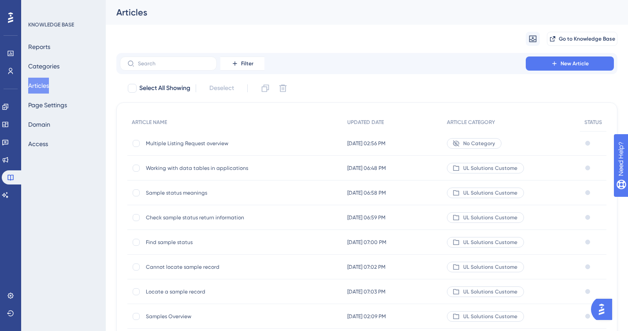
click at [166, 142] on span "Multiple Listing Request overview" at bounding box center [216, 143] width 141 height 7
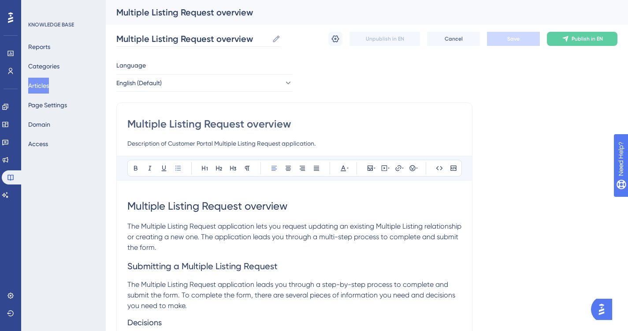
click at [275, 38] on icon at bounding box center [276, 38] width 9 height 9
click at [268, 38] on input "Multiple Listing Request overview" at bounding box center [192, 39] width 152 height 12
click at [334, 37] on icon at bounding box center [335, 38] width 9 height 9
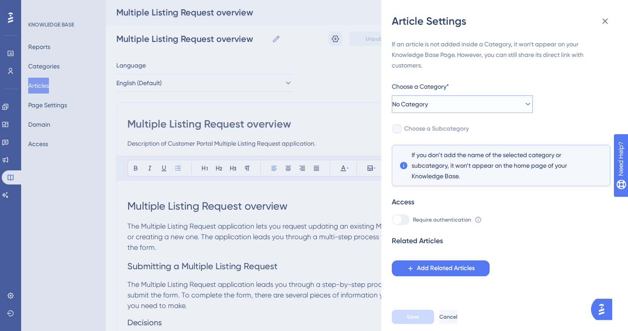
click at [526, 103] on icon at bounding box center [528, 104] width 5 height 3
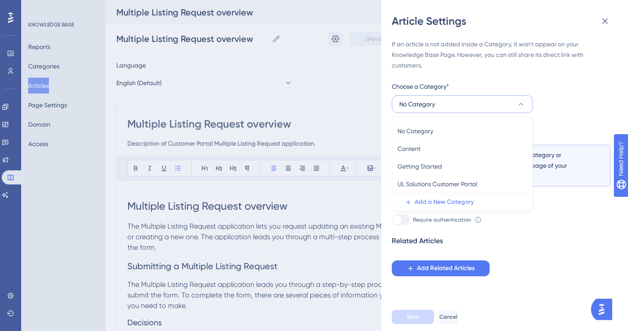
click at [444, 200] on span "Add a New Category" at bounding box center [444, 202] width 59 height 11
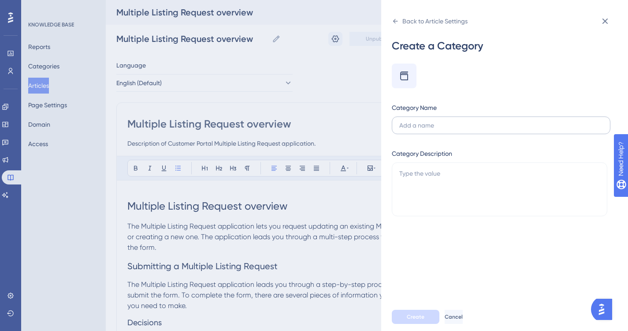
click at [437, 125] on input "text" at bounding box center [501, 125] width 204 height 10
drag, startPoint x: 469, startPoint y: 123, endPoint x: 393, endPoint y: 125, distance: 75.4
click at [393, 125] on label "Multiple Listing Request" at bounding box center [501, 125] width 219 height 18
type input "Multiple Listing Request"
click at [607, 18] on icon at bounding box center [605, 21] width 11 height 11
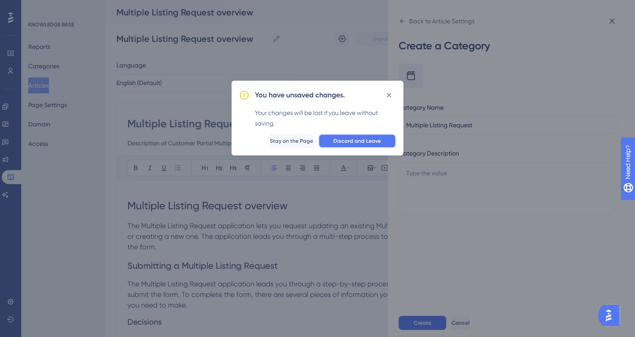
click at [339, 140] on span "Discard and Leave" at bounding box center [357, 141] width 48 height 7
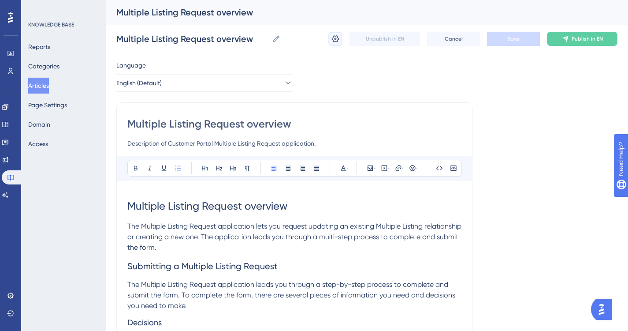
click at [335, 38] on icon at bounding box center [335, 38] width 7 height 7
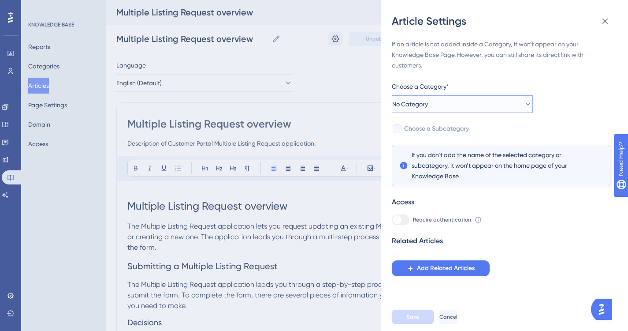
click at [524, 105] on icon at bounding box center [528, 104] width 9 height 9
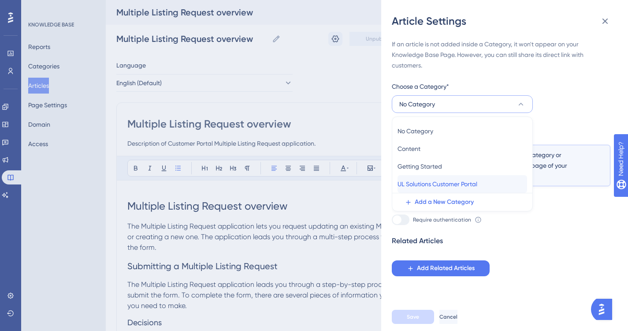
click at [458, 183] on span "UL Solutions Customer Portal" at bounding box center [438, 184] width 80 height 11
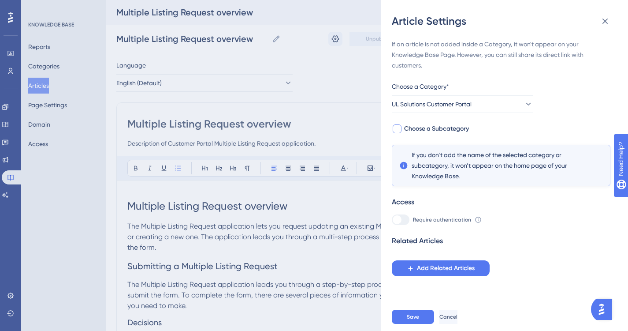
click at [398, 129] on div at bounding box center [397, 128] width 9 height 9
checkbox input "true"
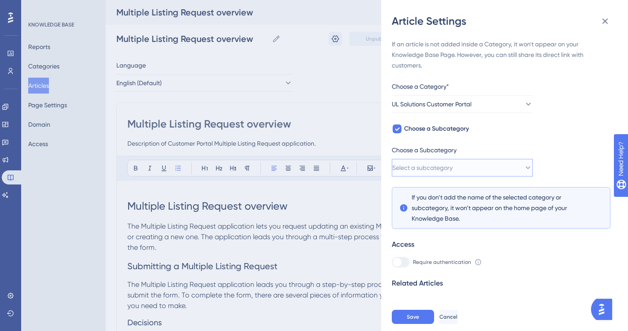
click at [526, 168] on icon at bounding box center [528, 167] width 5 height 3
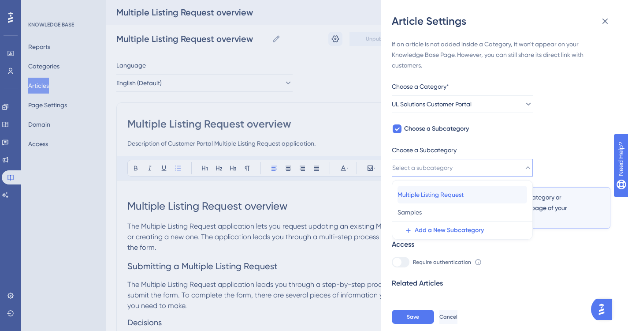
click at [458, 192] on span "Multiple Listing Request" at bounding box center [431, 194] width 66 height 11
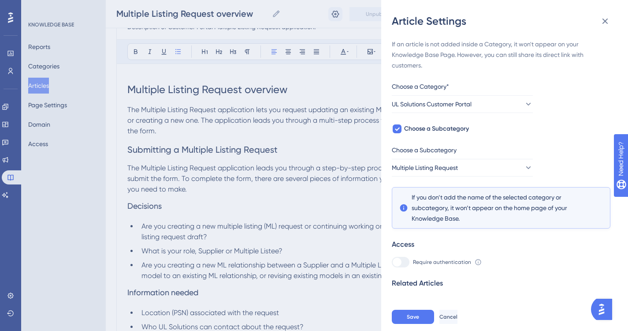
scroll to position [97, 0]
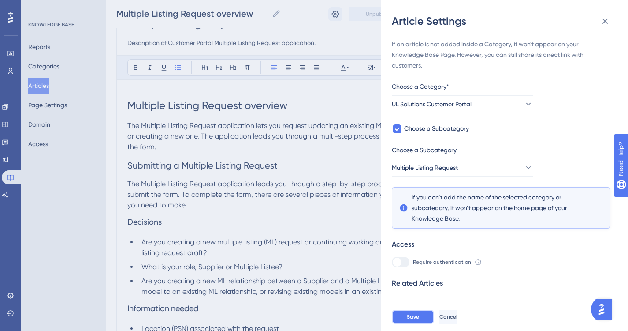
click at [414, 320] on span "Save" at bounding box center [413, 316] width 12 height 7
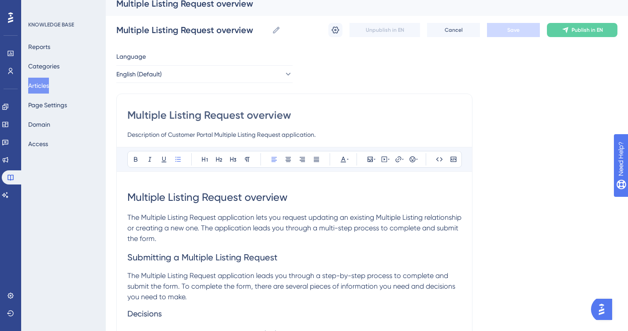
scroll to position [0, 0]
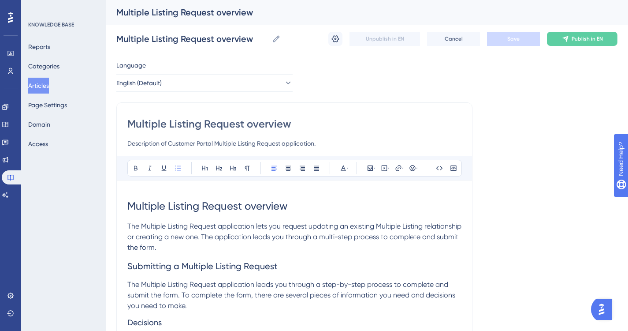
click at [156, 13] on div "Multiple Listing Request overview" at bounding box center [355, 12] width 479 height 12
click at [37, 84] on button "Articles" at bounding box center [38, 86] width 21 height 16
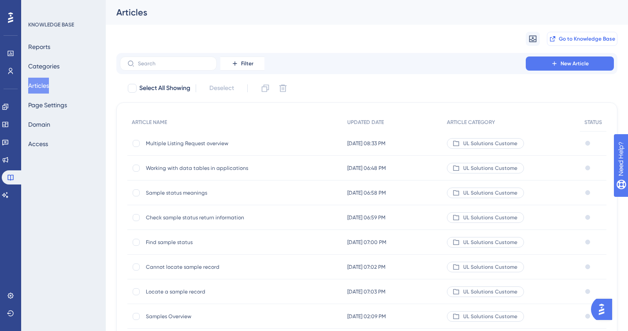
click at [571, 37] on span "Go to Knowledge Base" at bounding box center [587, 38] width 56 height 7
